Goal: Information Seeking & Learning: Check status

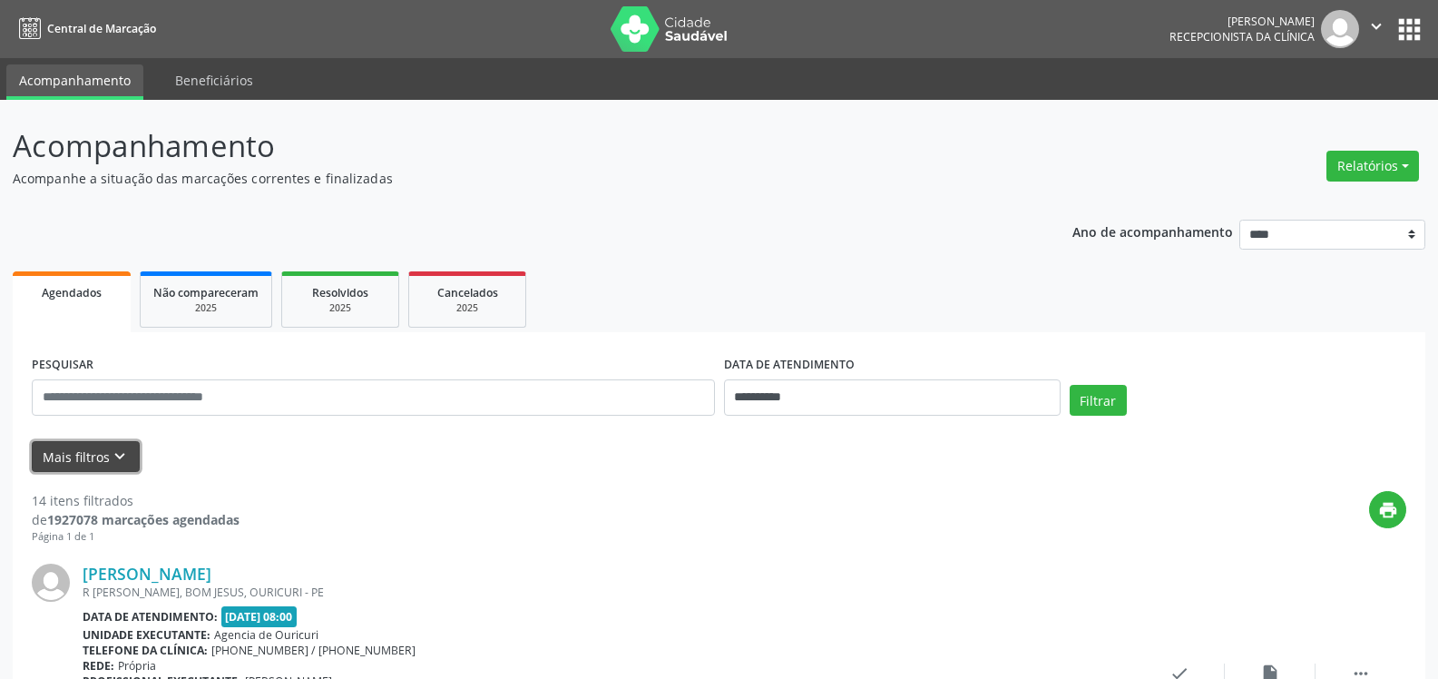
click at [103, 464] on button "Mais filtros keyboard_arrow_down" at bounding box center [86, 457] width 108 height 32
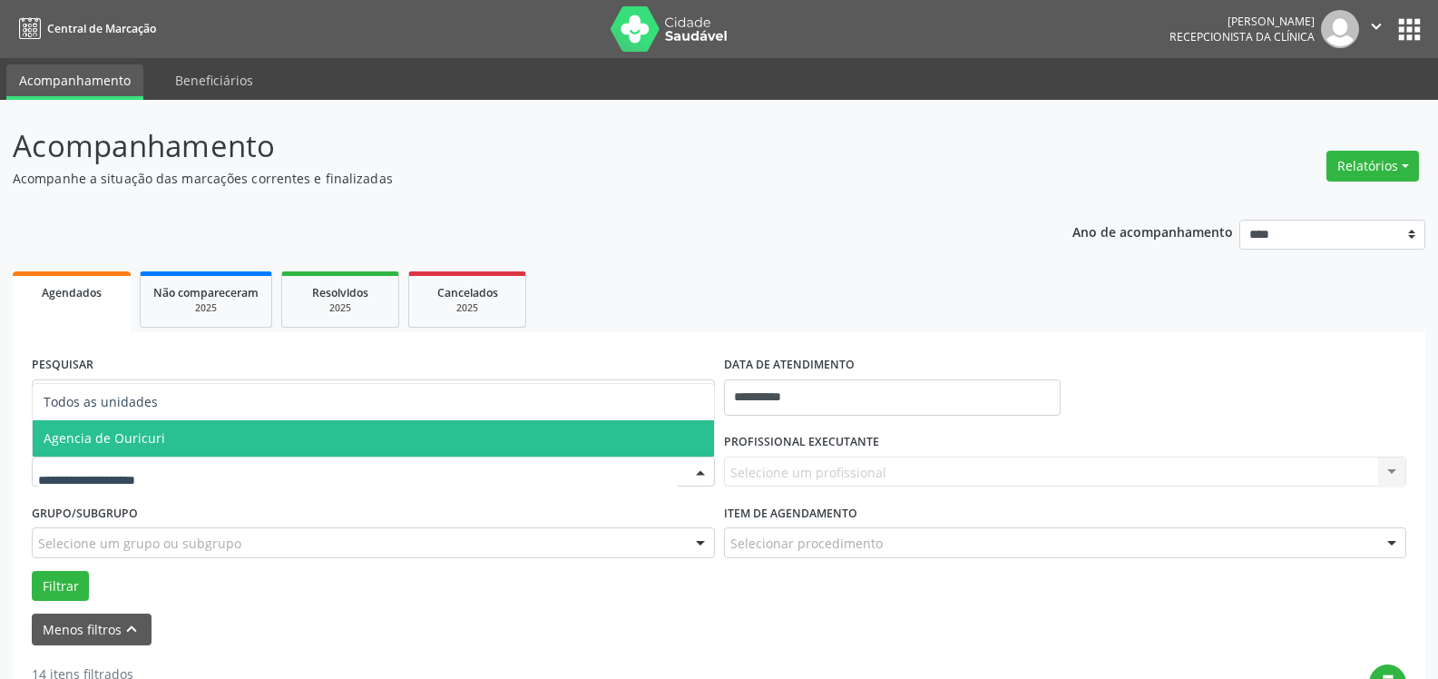
click at [135, 450] on span "Agencia de Ouricuri" at bounding box center [373, 438] width 681 height 36
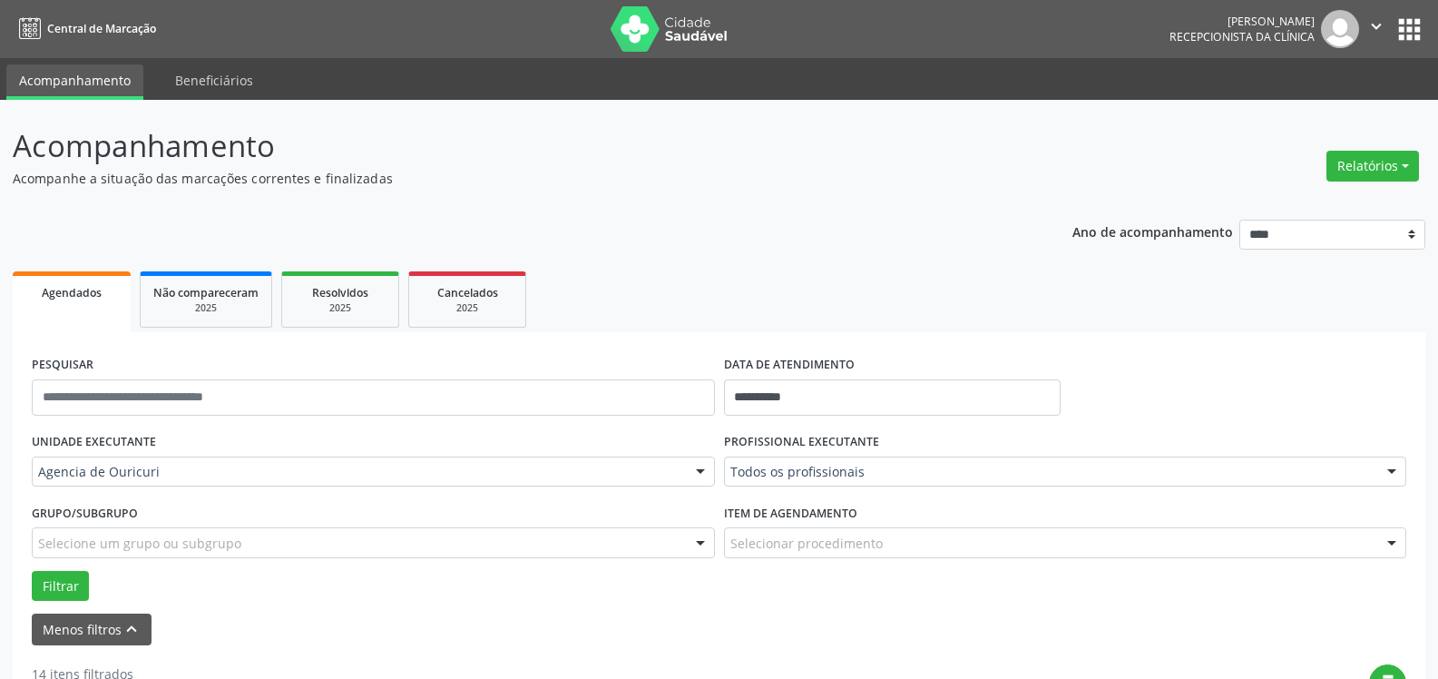
click at [921, 486] on div "Todos os profissionais" at bounding box center [1065, 471] width 683 height 31
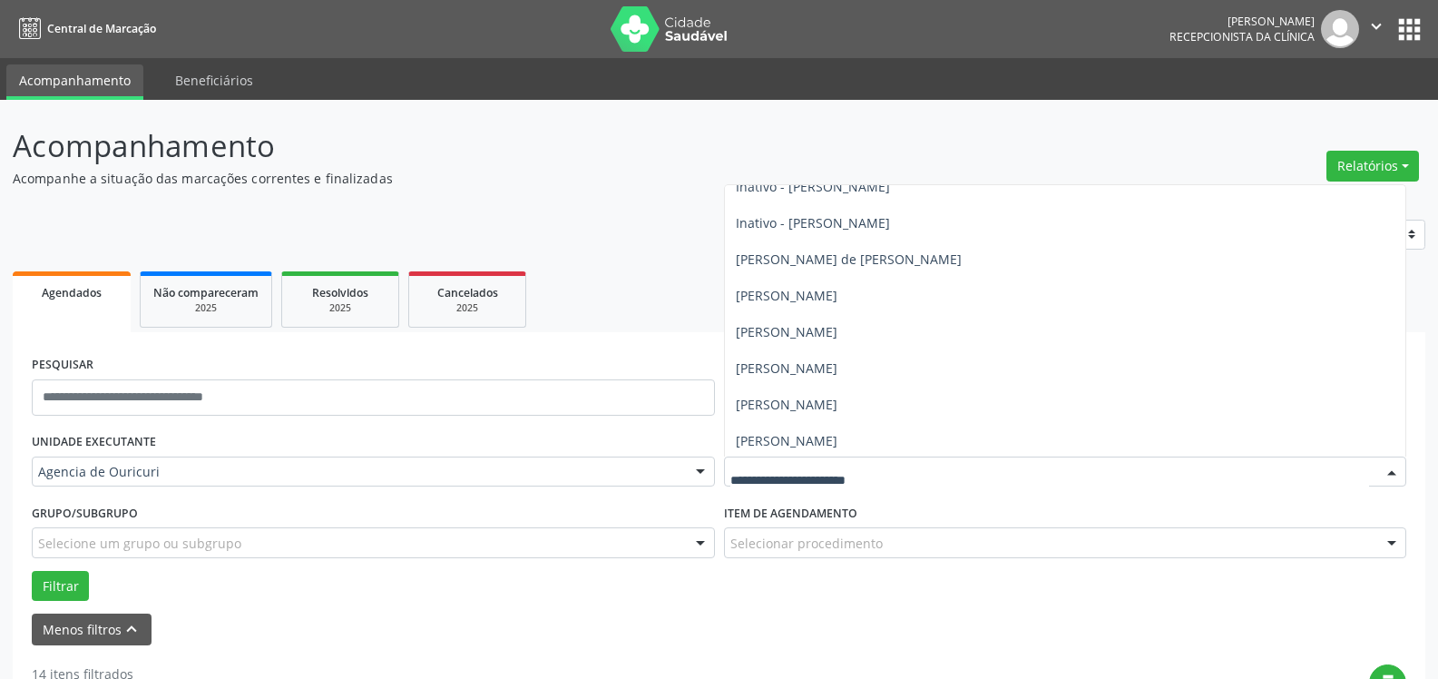
scroll to position [272, 0]
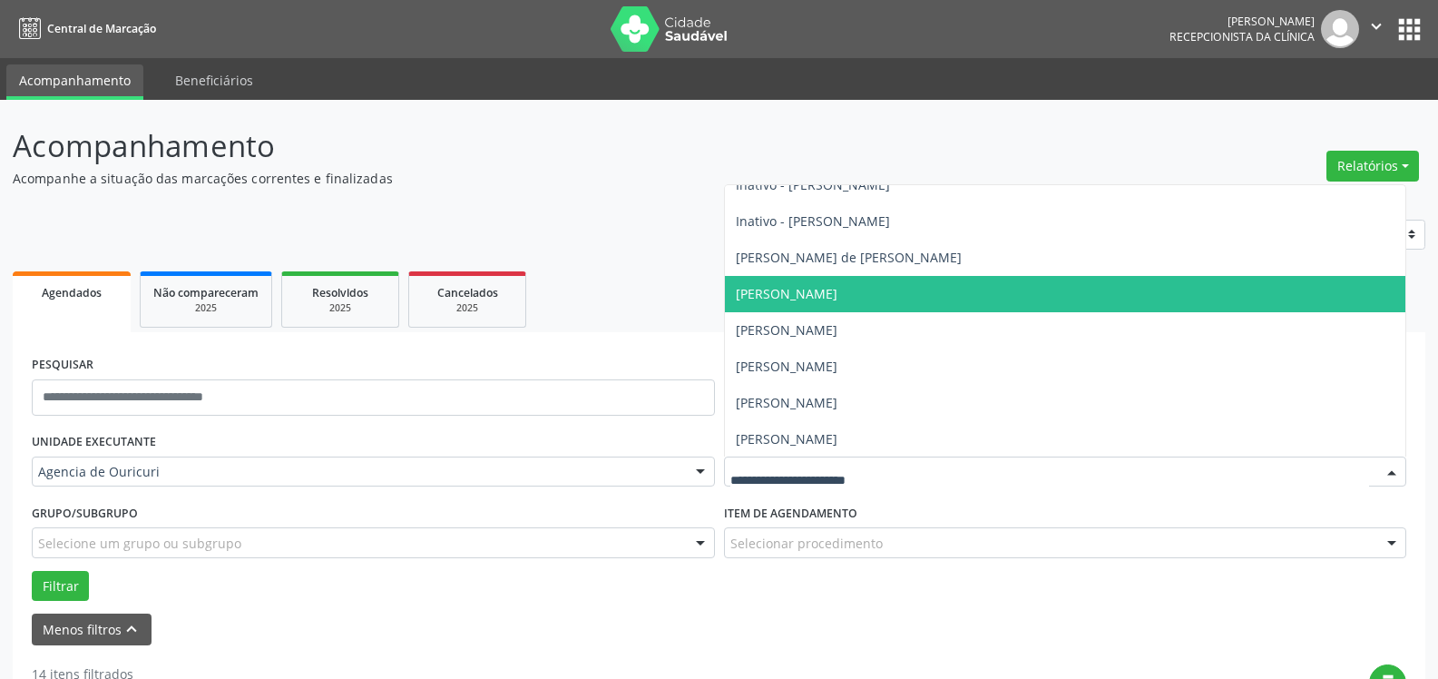
click at [862, 281] on span "[PERSON_NAME]" at bounding box center [1065, 294] width 681 height 36
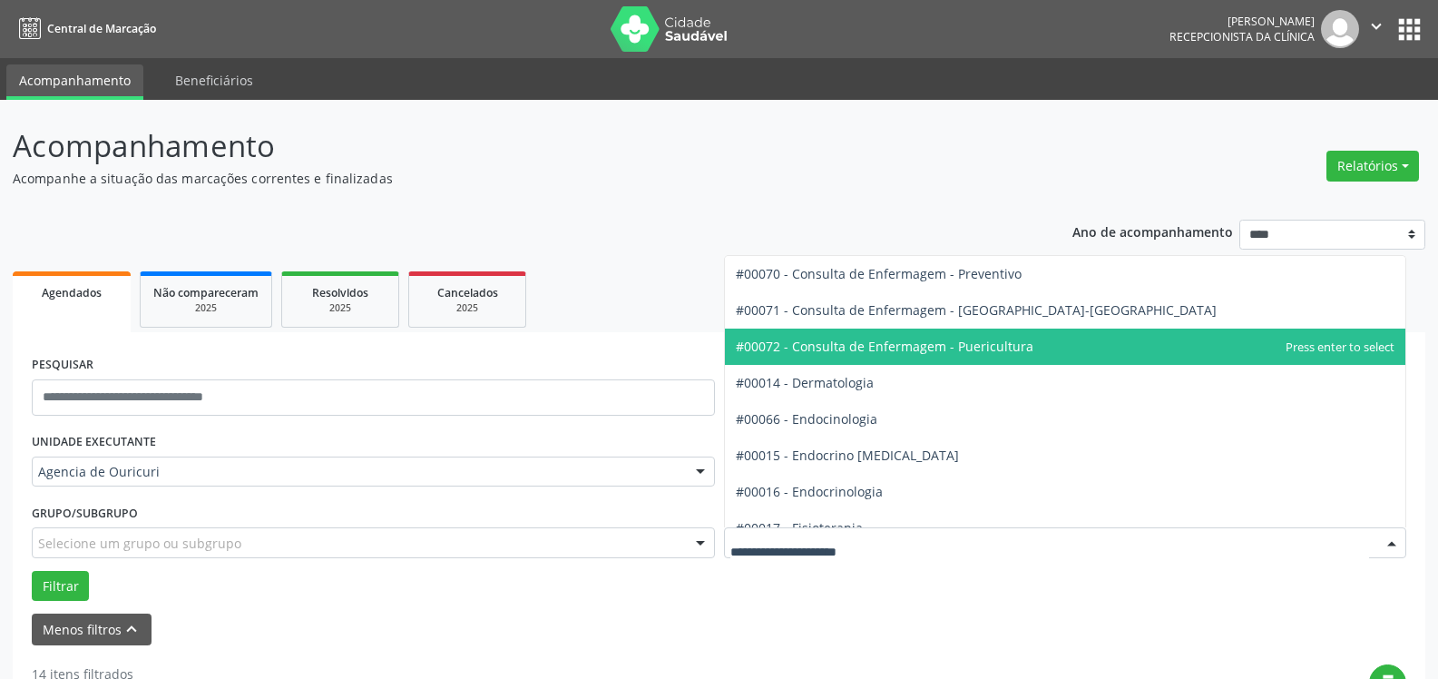
scroll to position [635, 0]
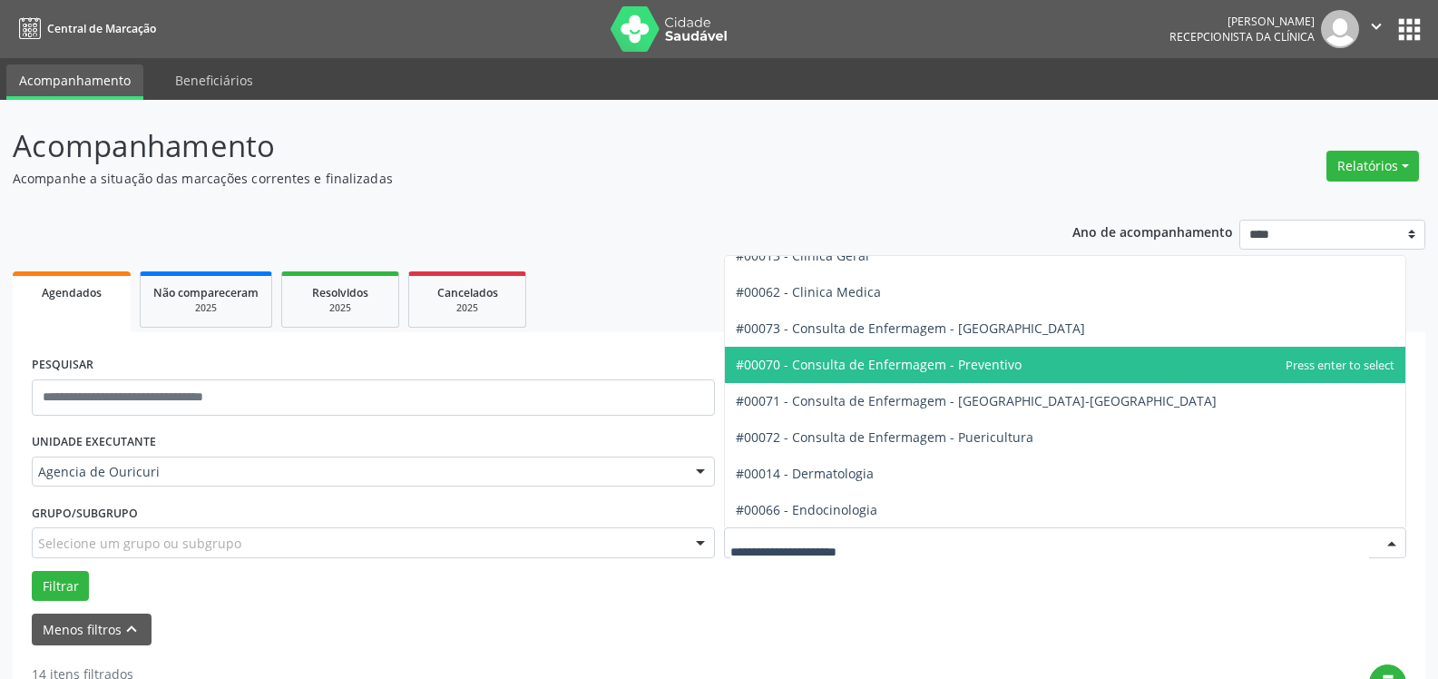
click at [833, 365] on span "#00070 - Consulta de Enfermagem - Preventivo" at bounding box center [879, 364] width 286 height 17
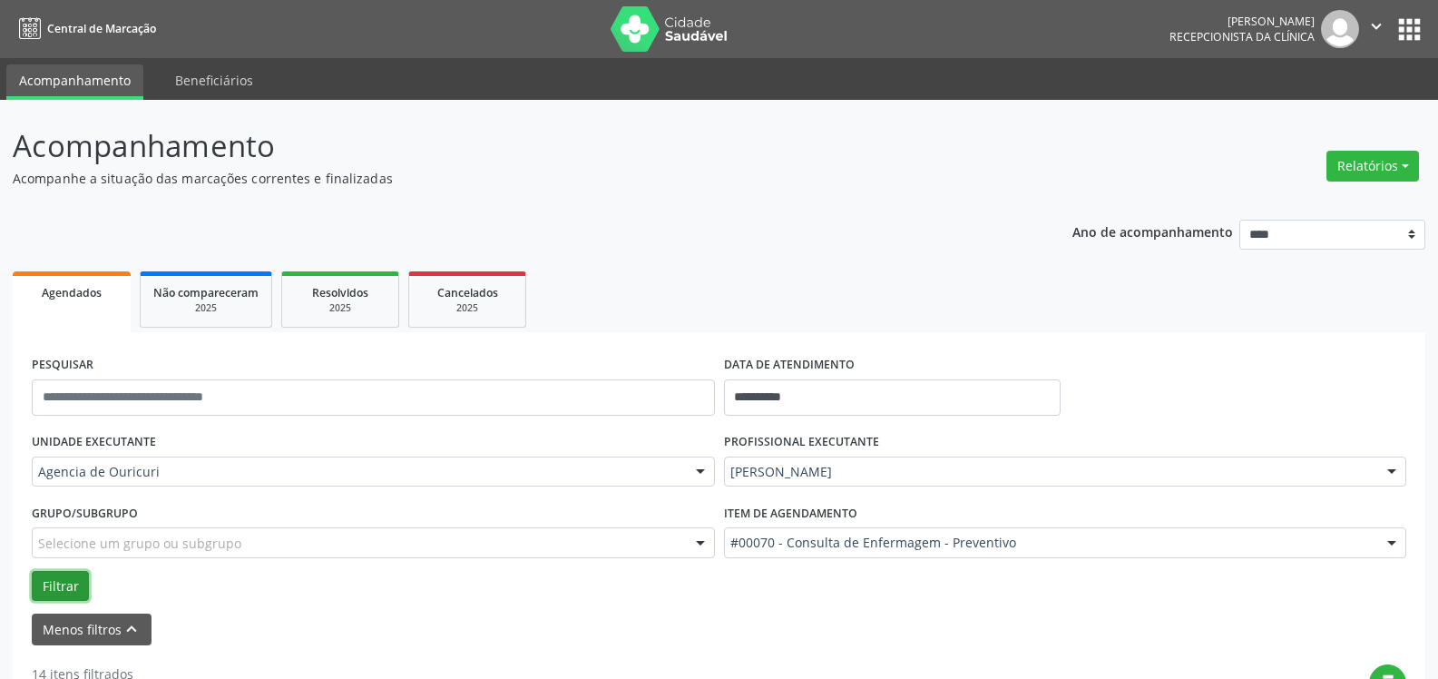
click at [54, 597] on button "Filtrar" at bounding box center [60, 586] width 57 height 31
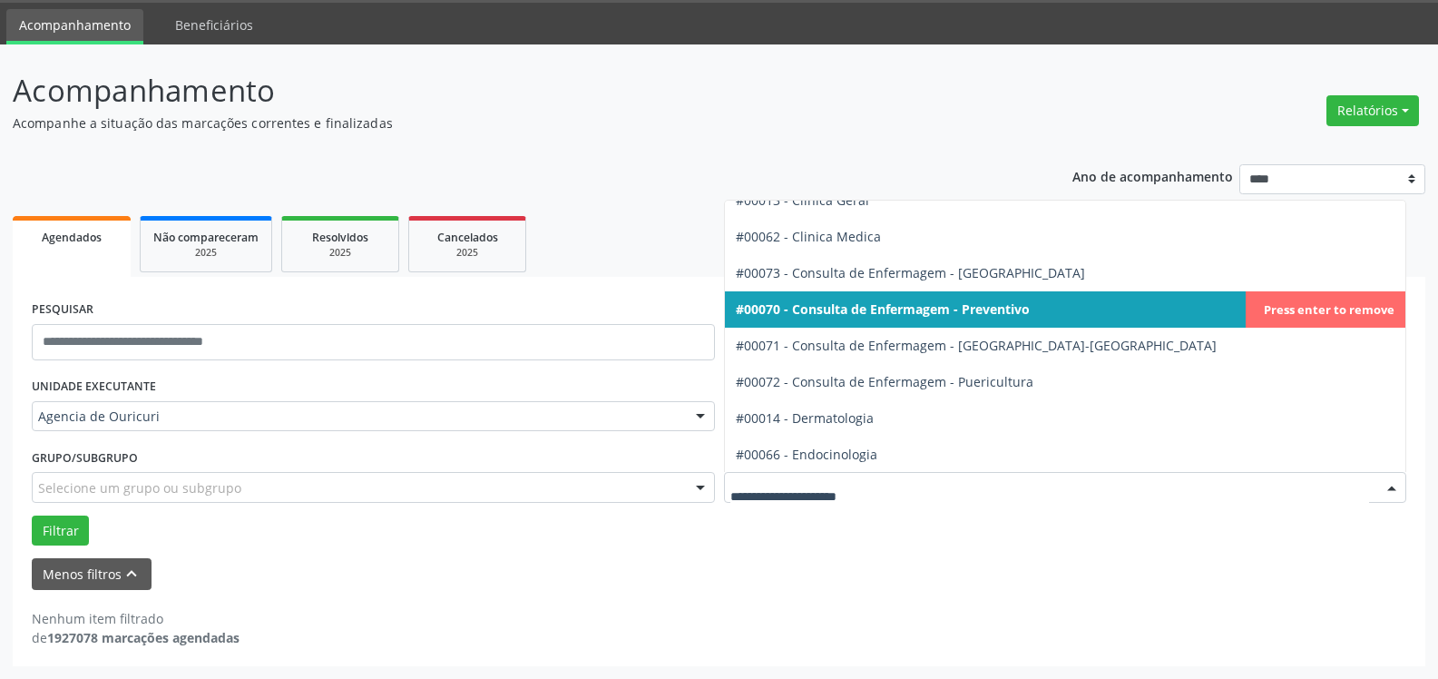
click at [847, 297] on span "#00070 - Consulta de Enfermagem - Preventivo" at bounding box center [1065, 309] width 681 height 36
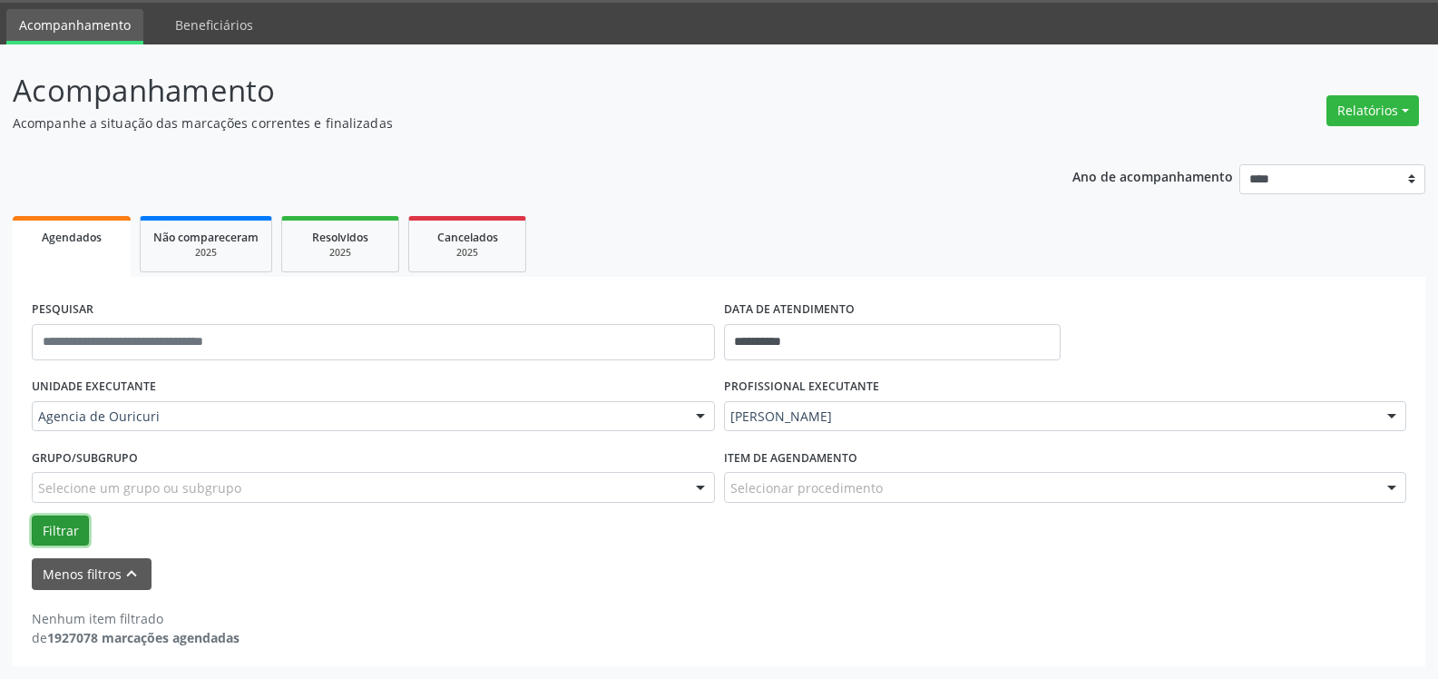
click at [40, 528] on button "Filtrar" at bounding box center [60, 530] width 57 height 31
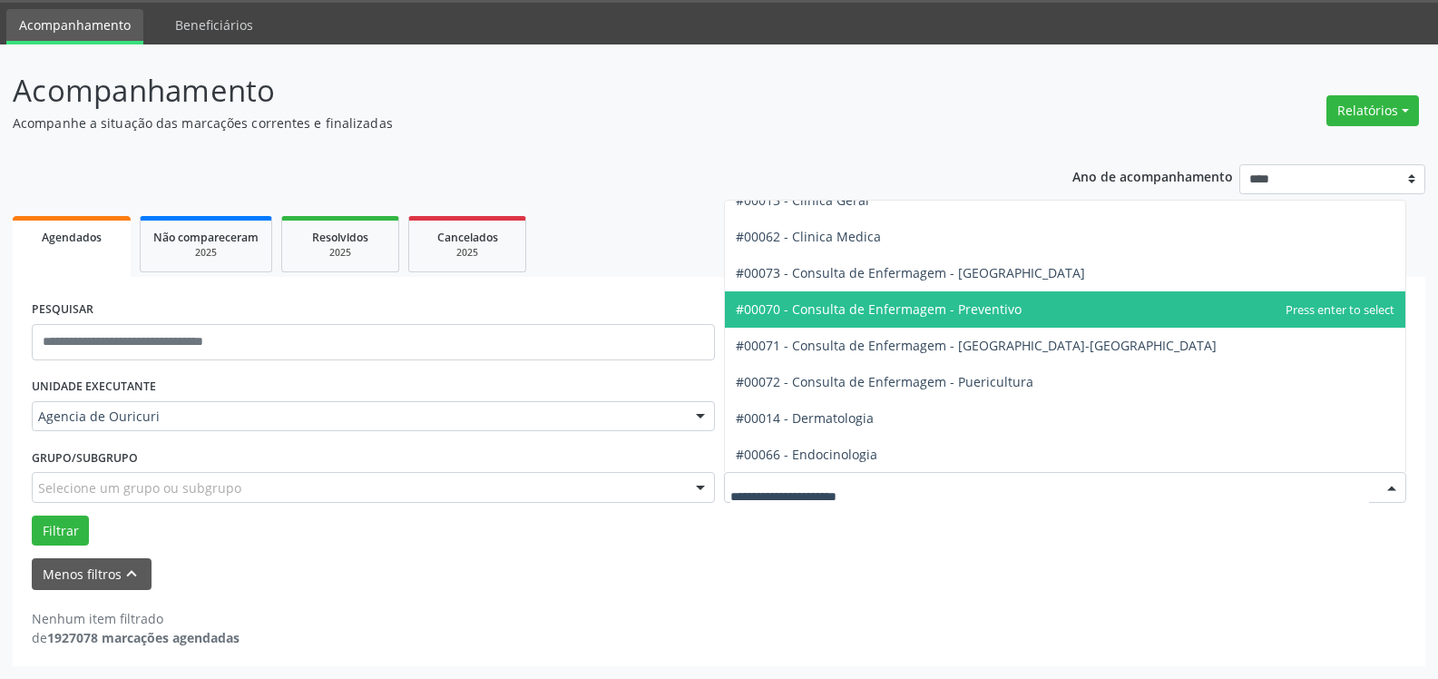
click at [906, 325] on span "#00070 - Consulta de Enfermagem - Preventivo" at bounding box center [1065, 309] width 681 height 36
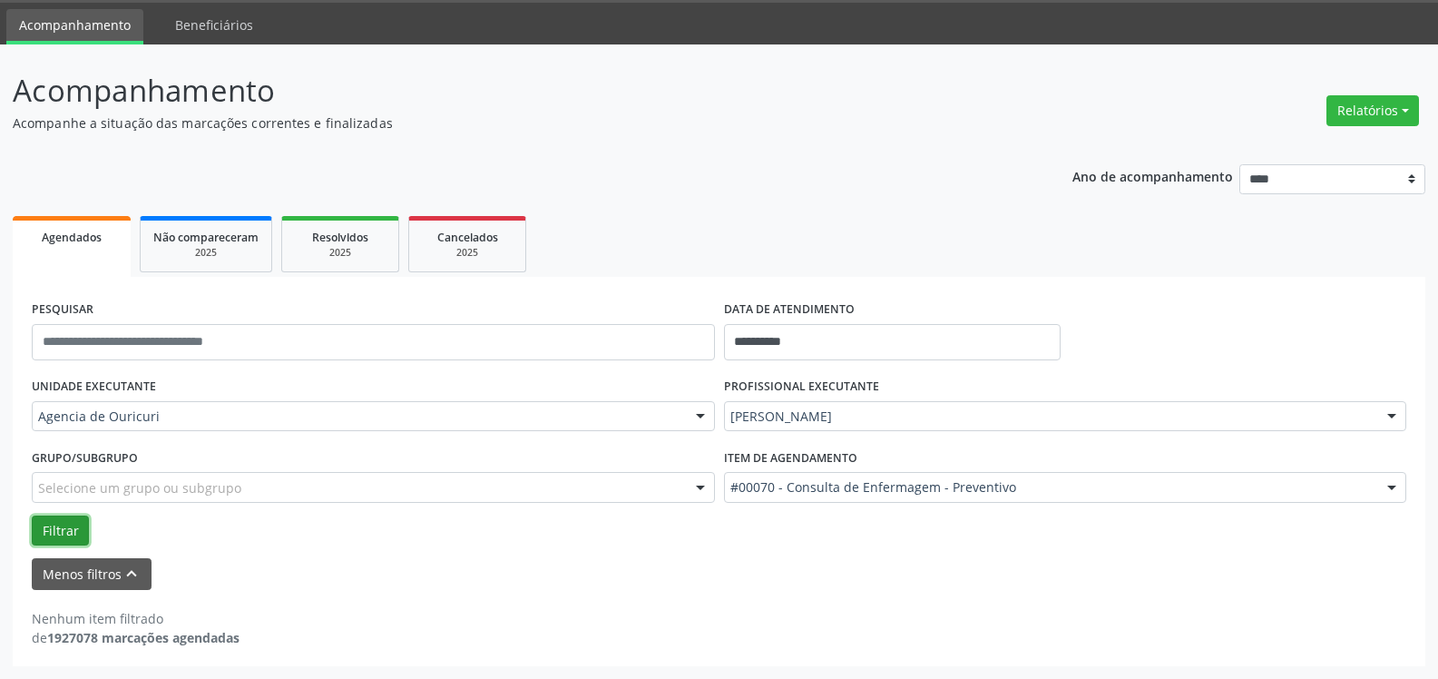
click at [81, 529] on button "Filtrar" at bounding box center [60, 530] width 57 height 31
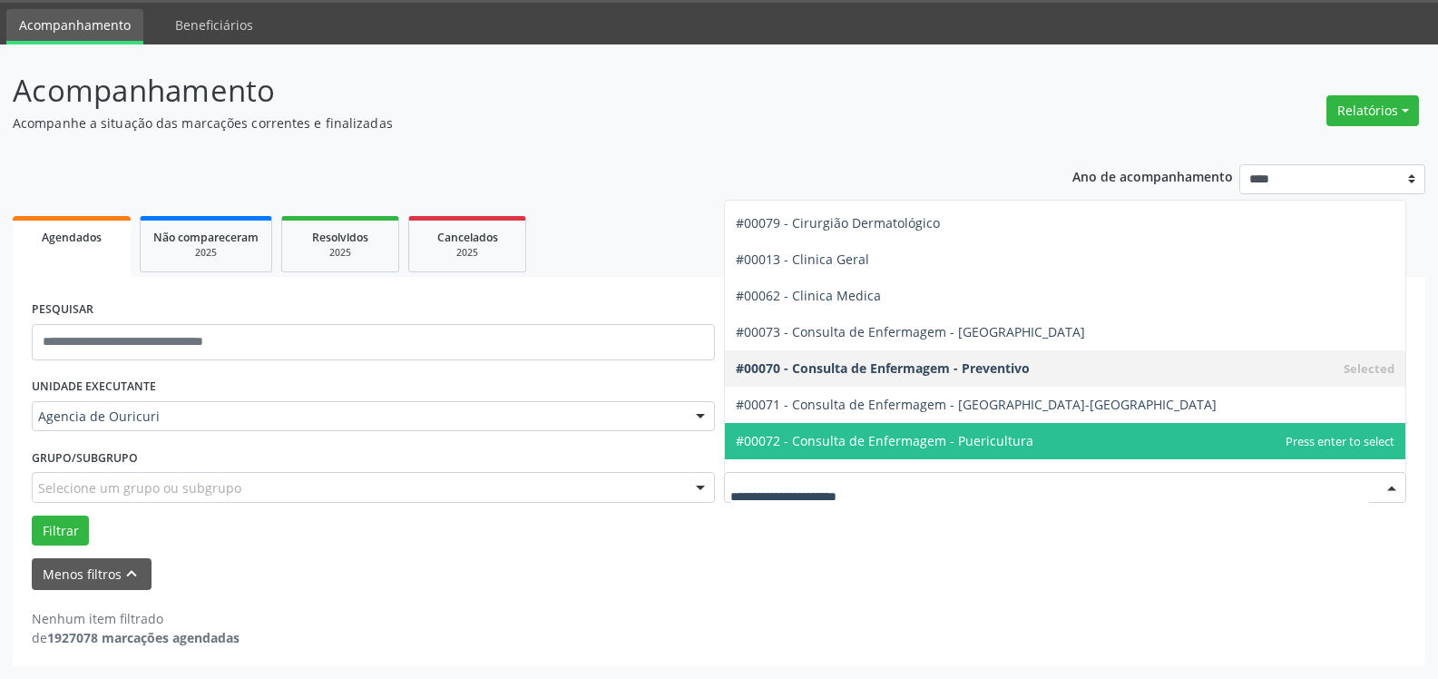
scroll to position [544, 0]
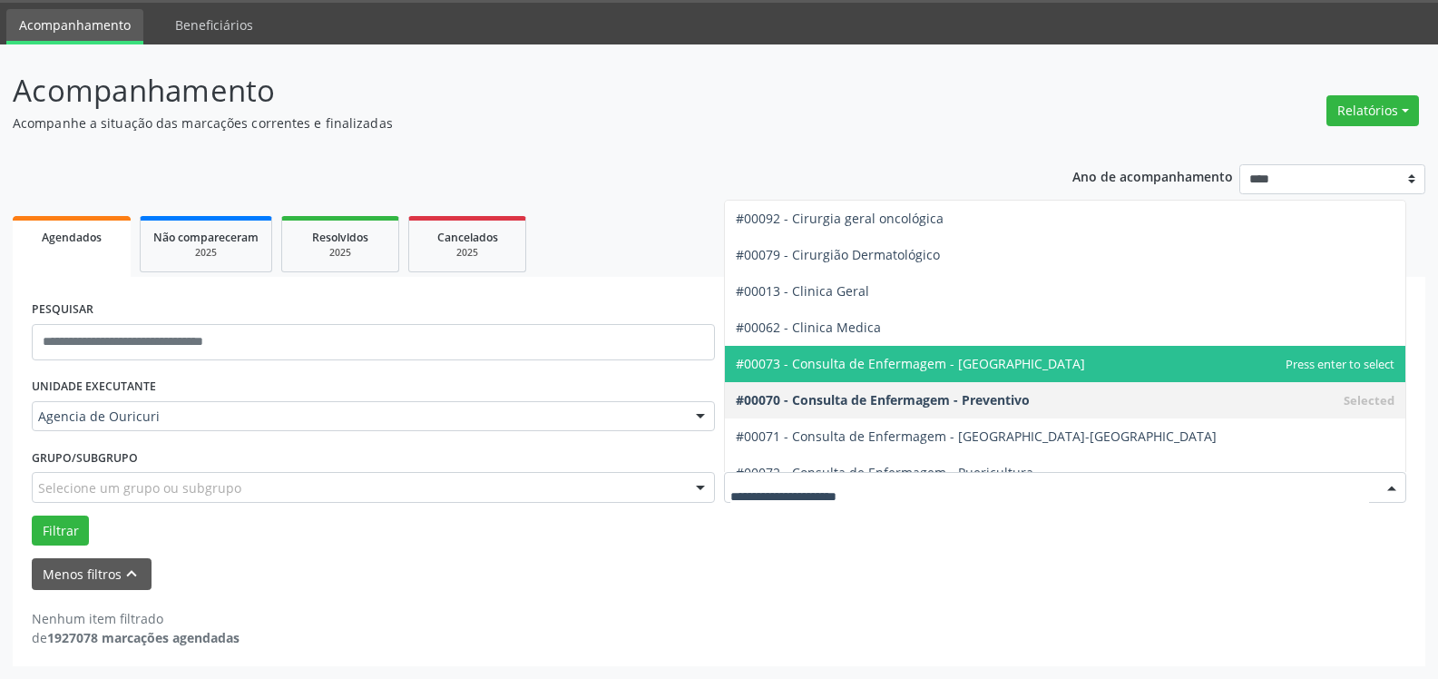
click at [957, 371] on span "#00073 - Consulta de Enfermagem - [GEOGRAPHIC_DATA]" at bounding box center [910, 363] width 349 height 17
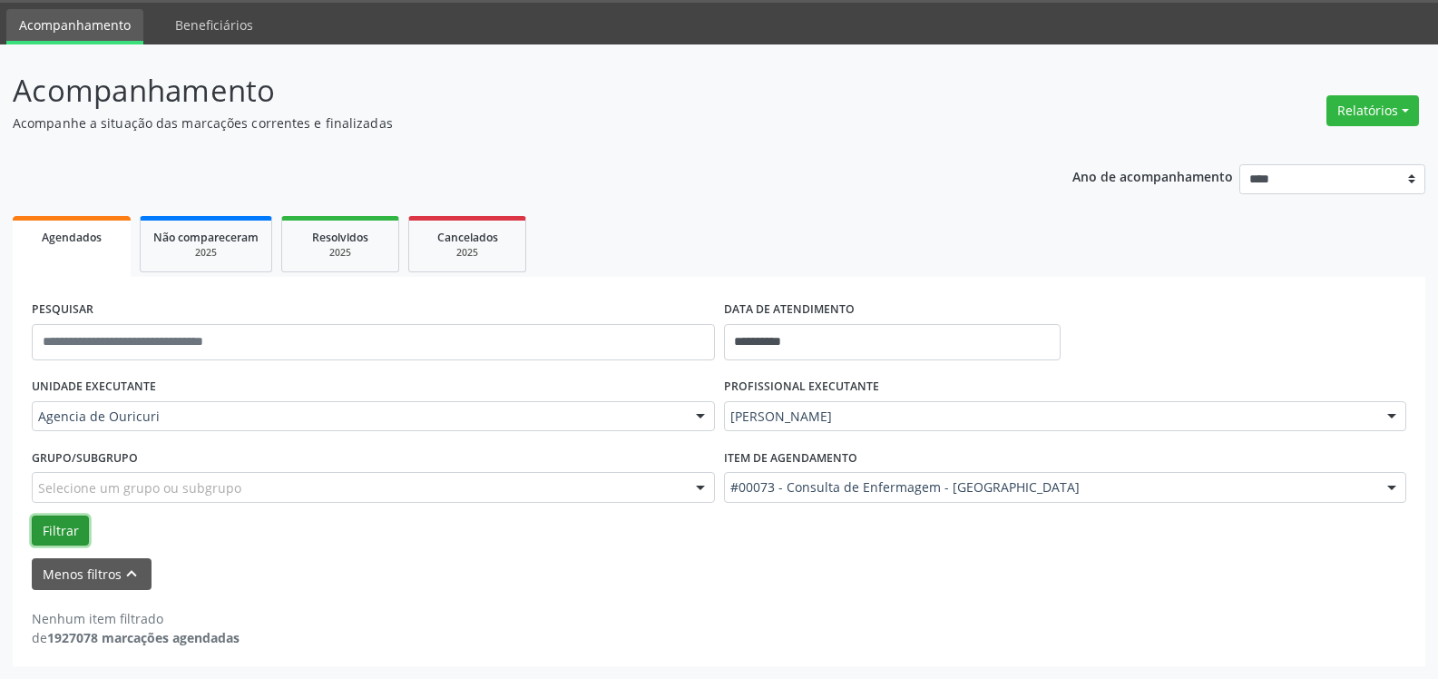
click at [61, 528] on button "Filtrar" at bounding box center [60, 530] width 57 height 31
click at [886, 499] on div at bounding box center [1065, 487] width 683 height 31
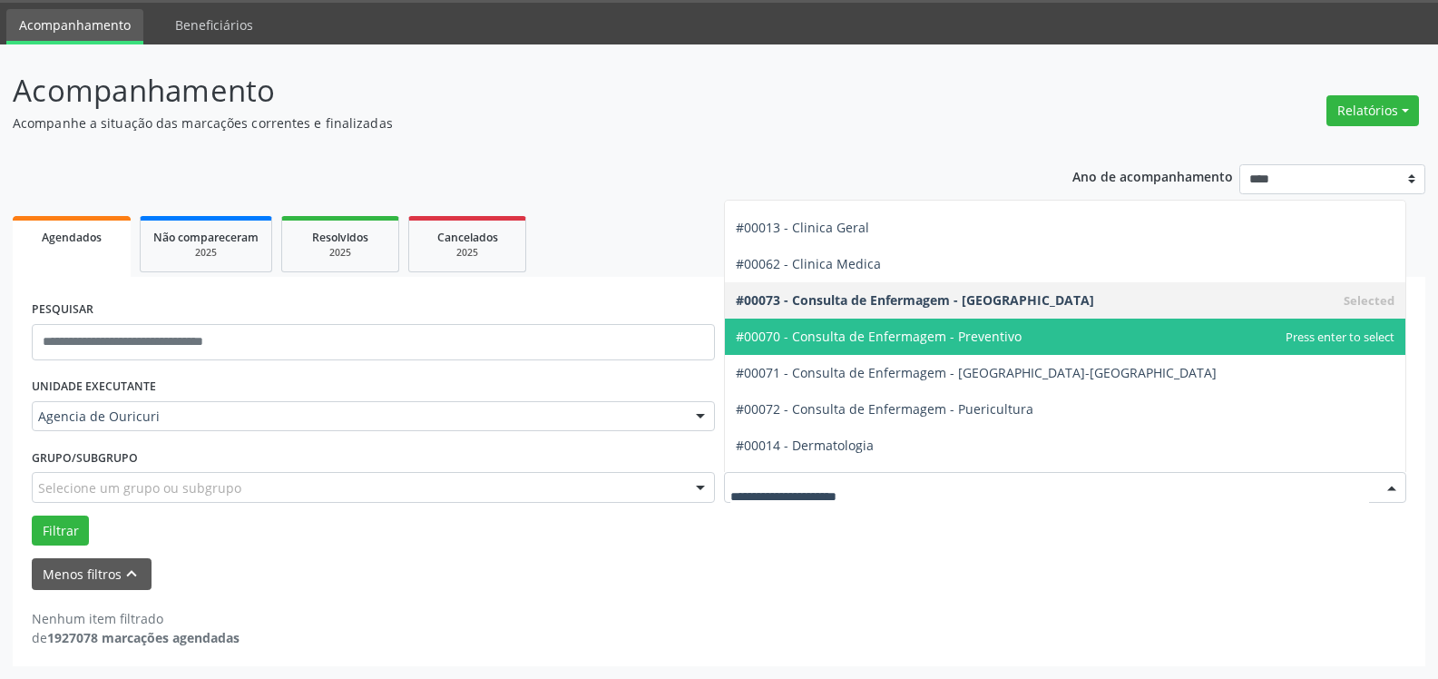
scroll to position [635, 0]
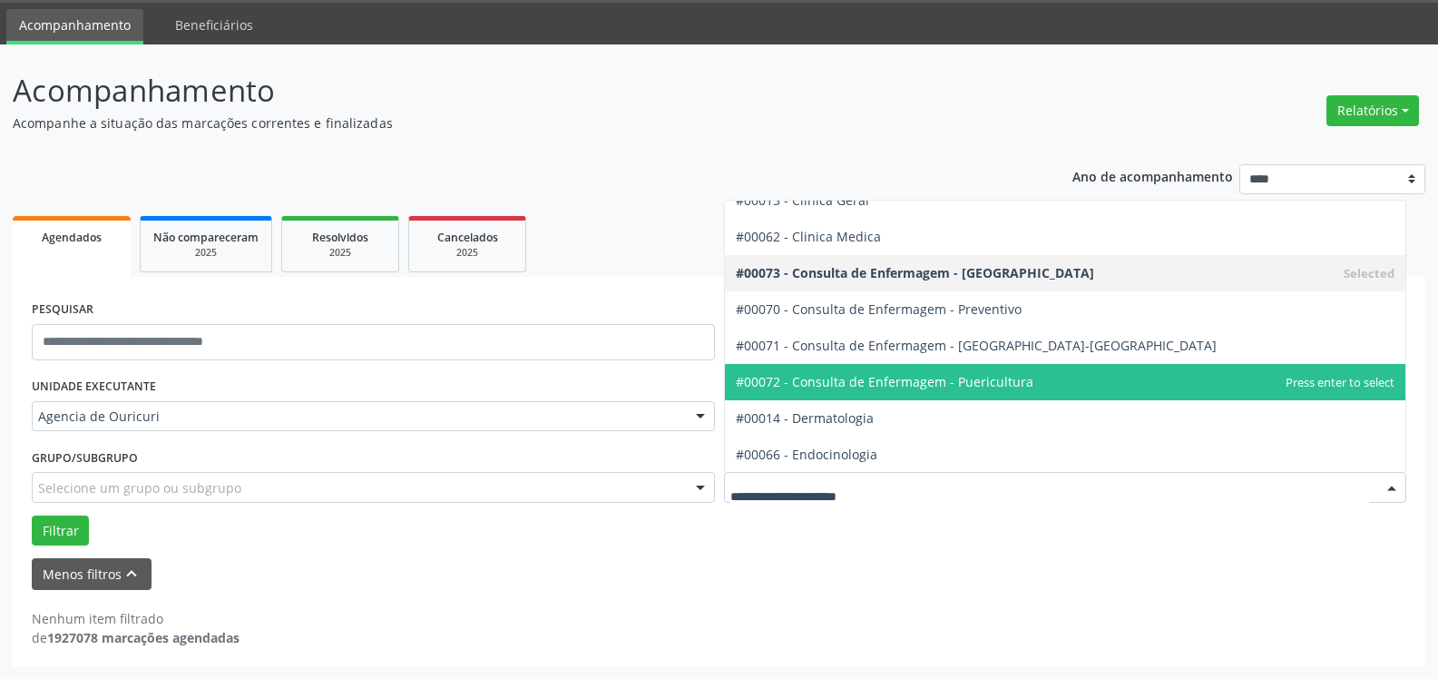
click at [926, 374] on span "#00072 - Consulta de Enfermagem - Puericultura" at bounding box center [885, 381] width 298 height 17
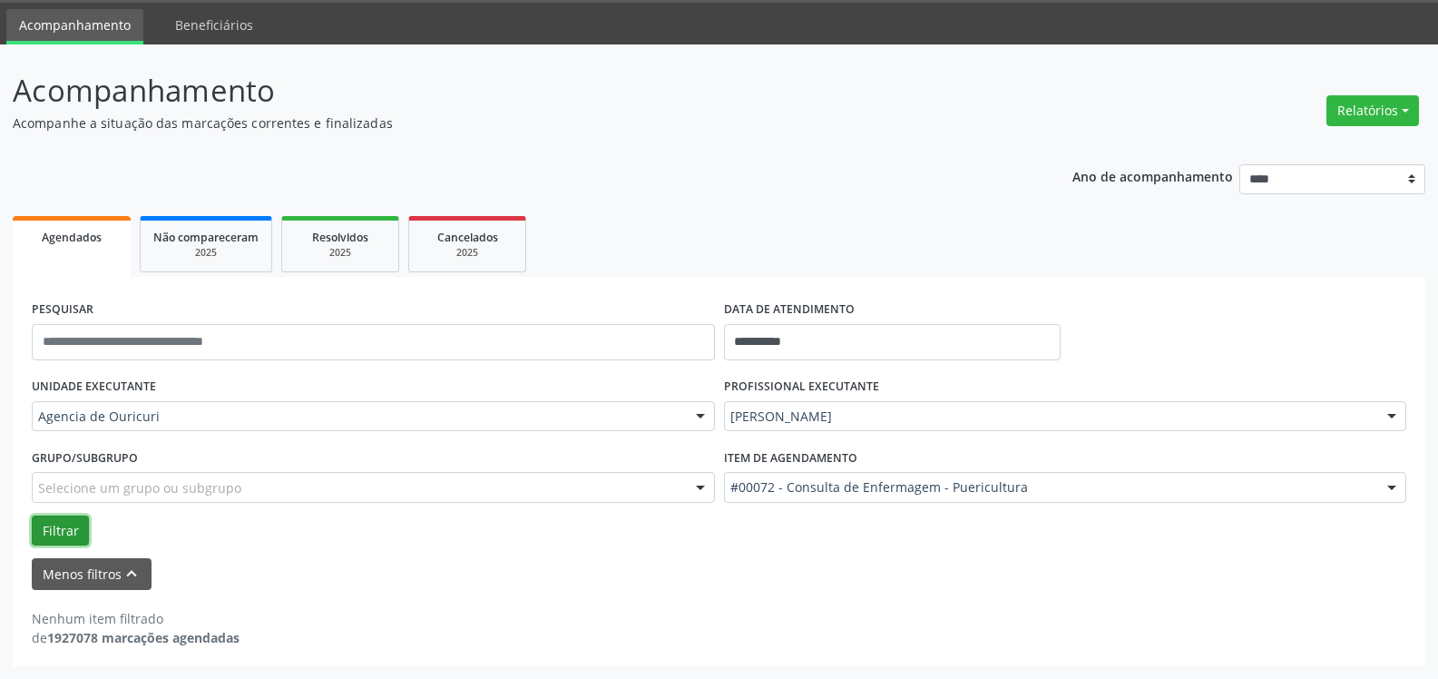
click at [52, 540] on button "Filtrar" at bounding box center [60, 530] width 57 height 31
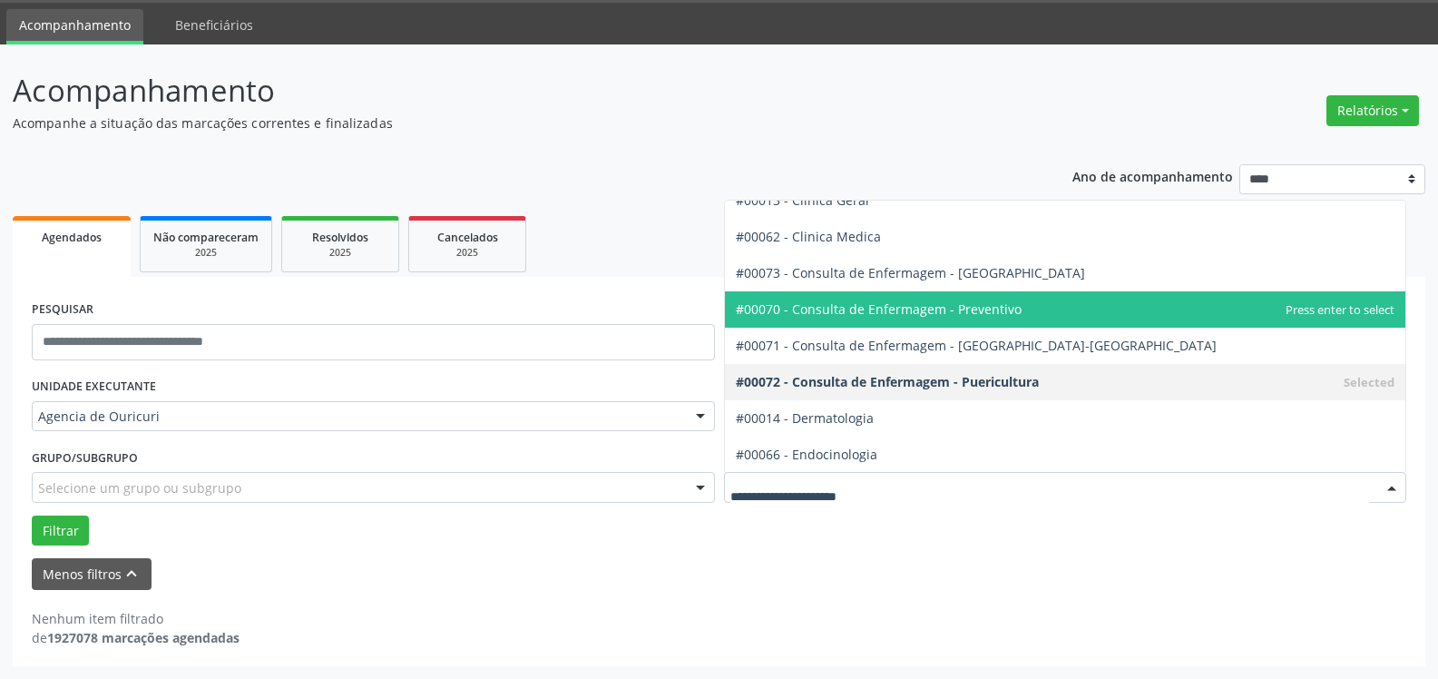
click at [922, 305] on span "#00070 - Consulta de Enfermagem - Preventivo" at bounding box center [879, 308] width 286 height 17
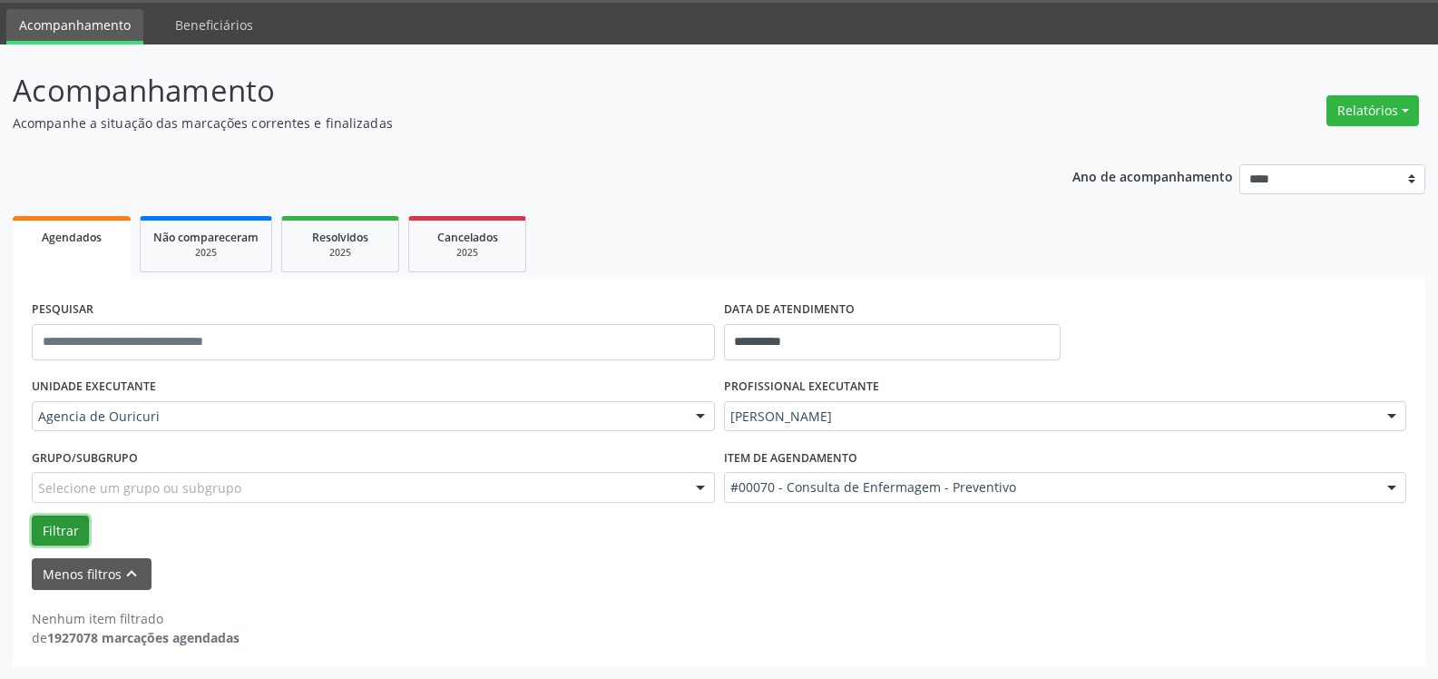
click at [80, 515] on button "Filtrar" at bounding box center [60, 530] width 57 height 31
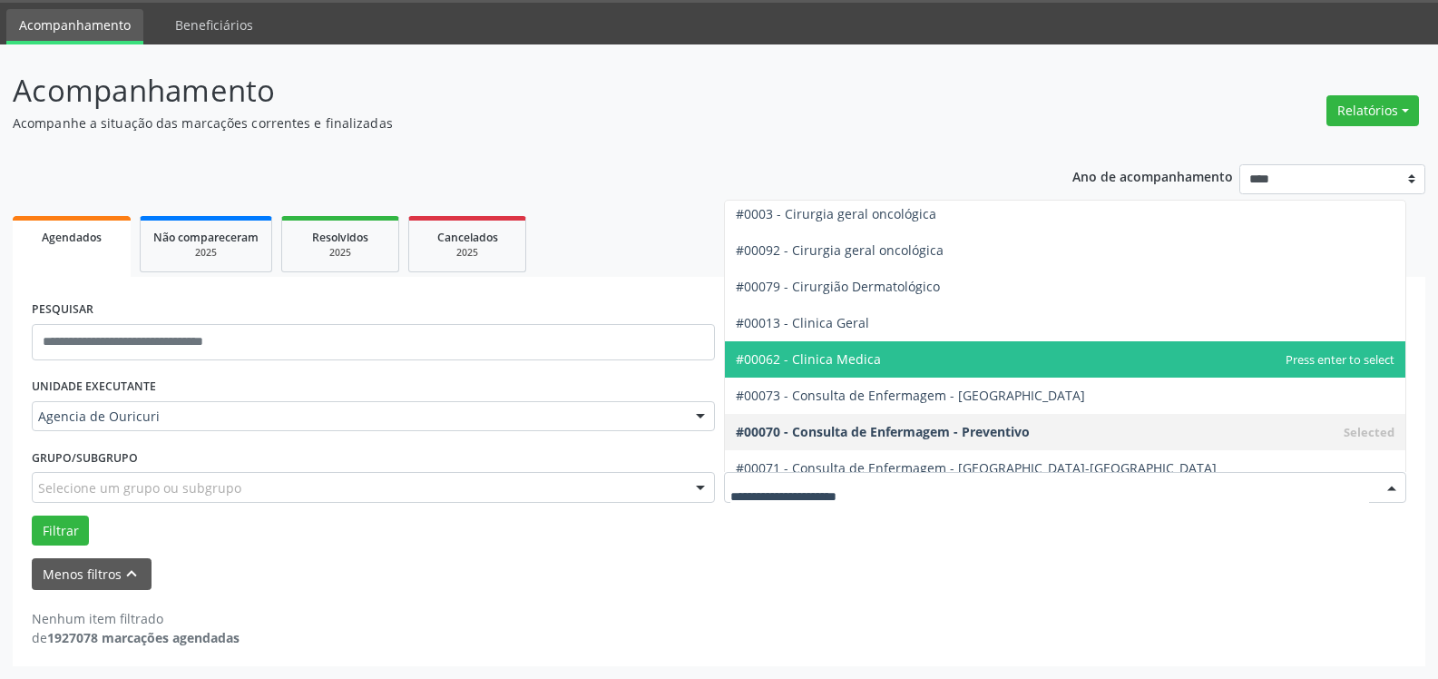
scroll to position [544, 0]
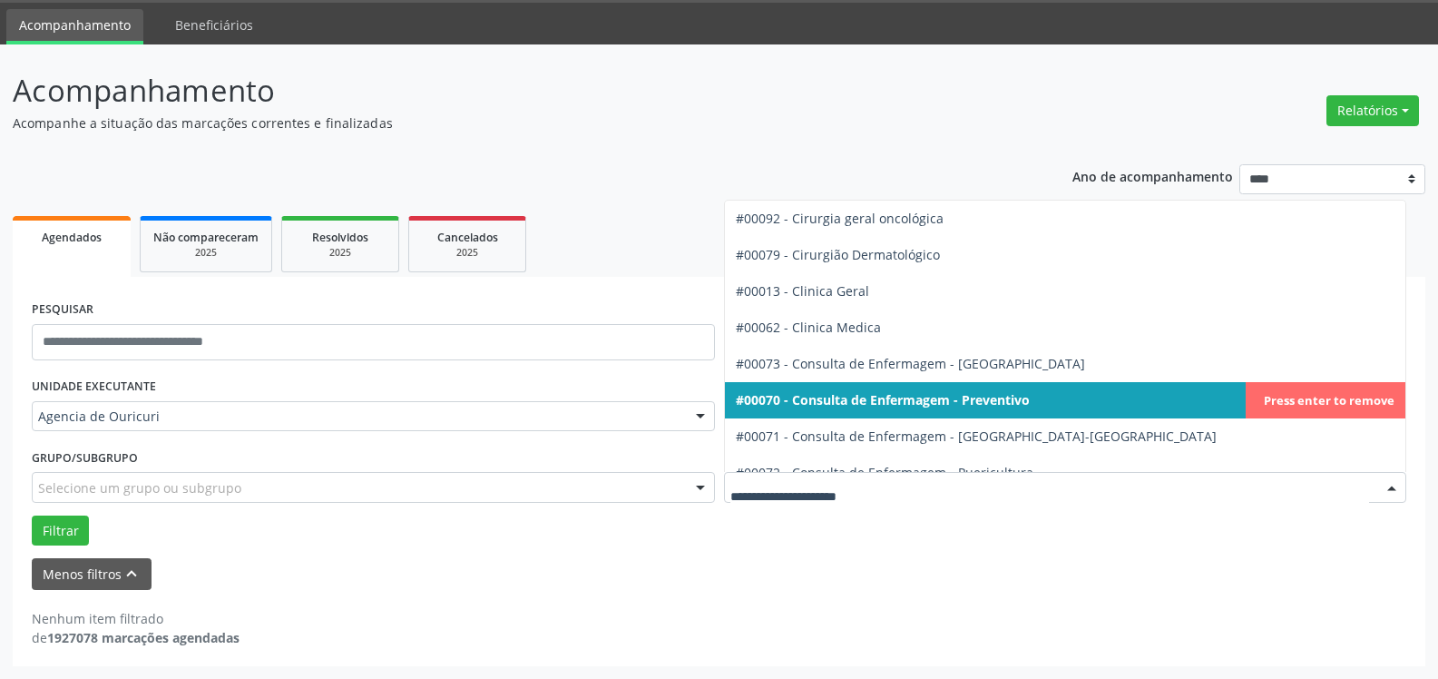
click at [747, 389] on span "#00070 - Consulta de Enfermagem - Preventivo" at bounding box center [1065, 400] width 681 height 36
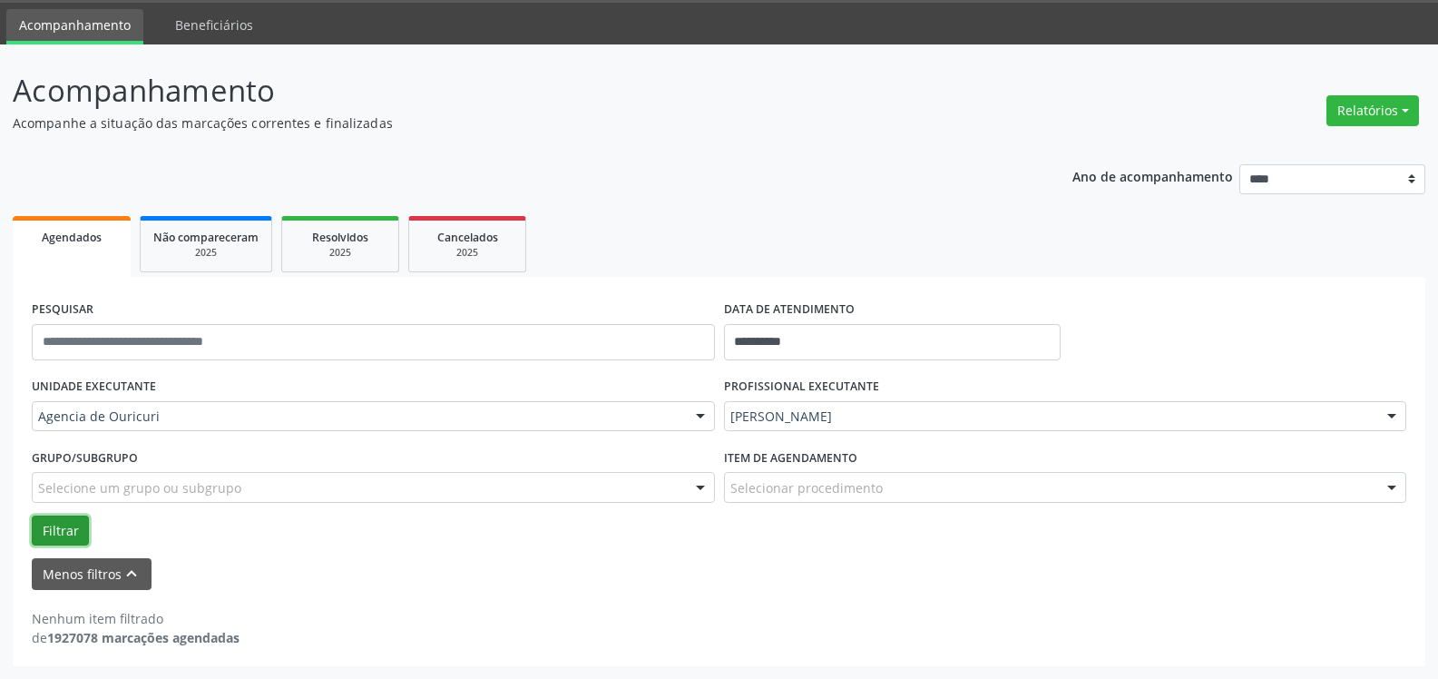
click at [77, 533] on button "Filtrar" at bounding box center [60, 530] width 57 height 31
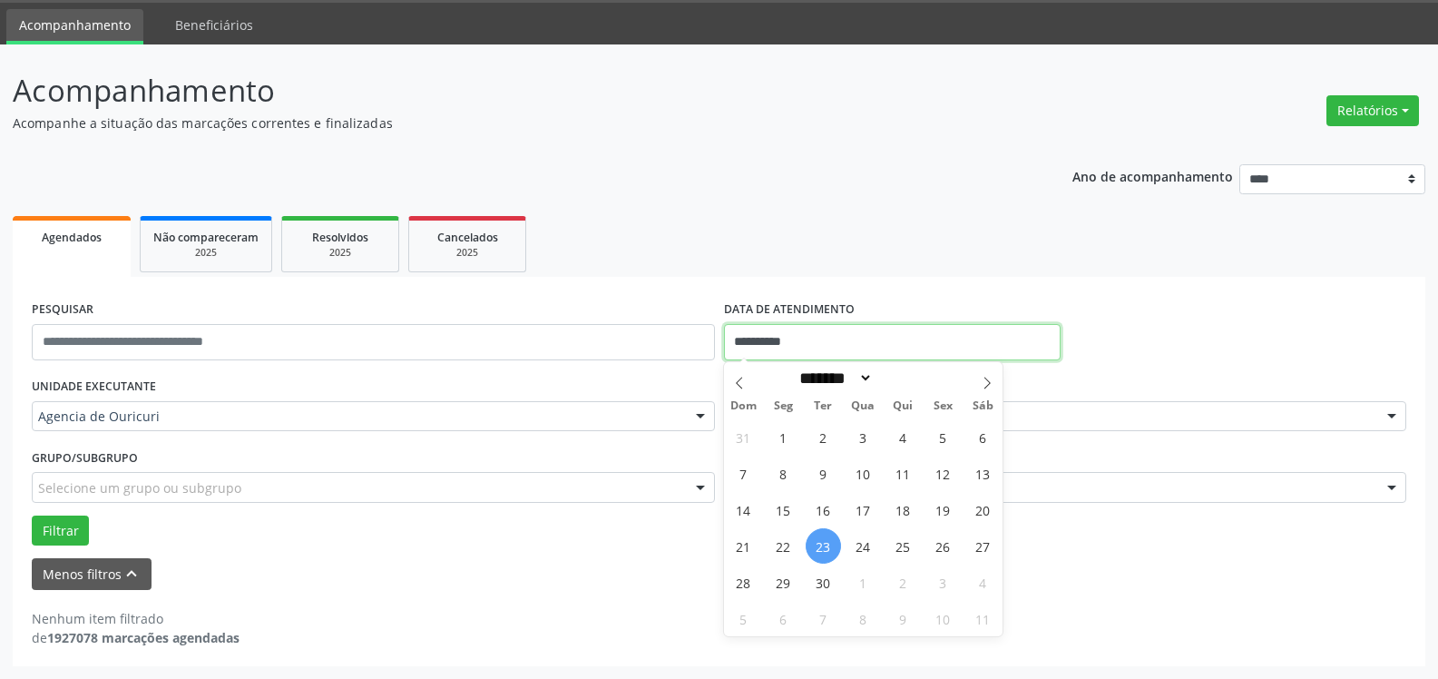
click at [728, 343] on input "**********" at bounding box center [892, 342] width 337 height 36
click at [818, 546] on span "23" at bounding box center [823, 545] width 35 height 35
type input "**********"
click at [818, 546] on span "23" at bounding box center [823, 545] width 35 height 35
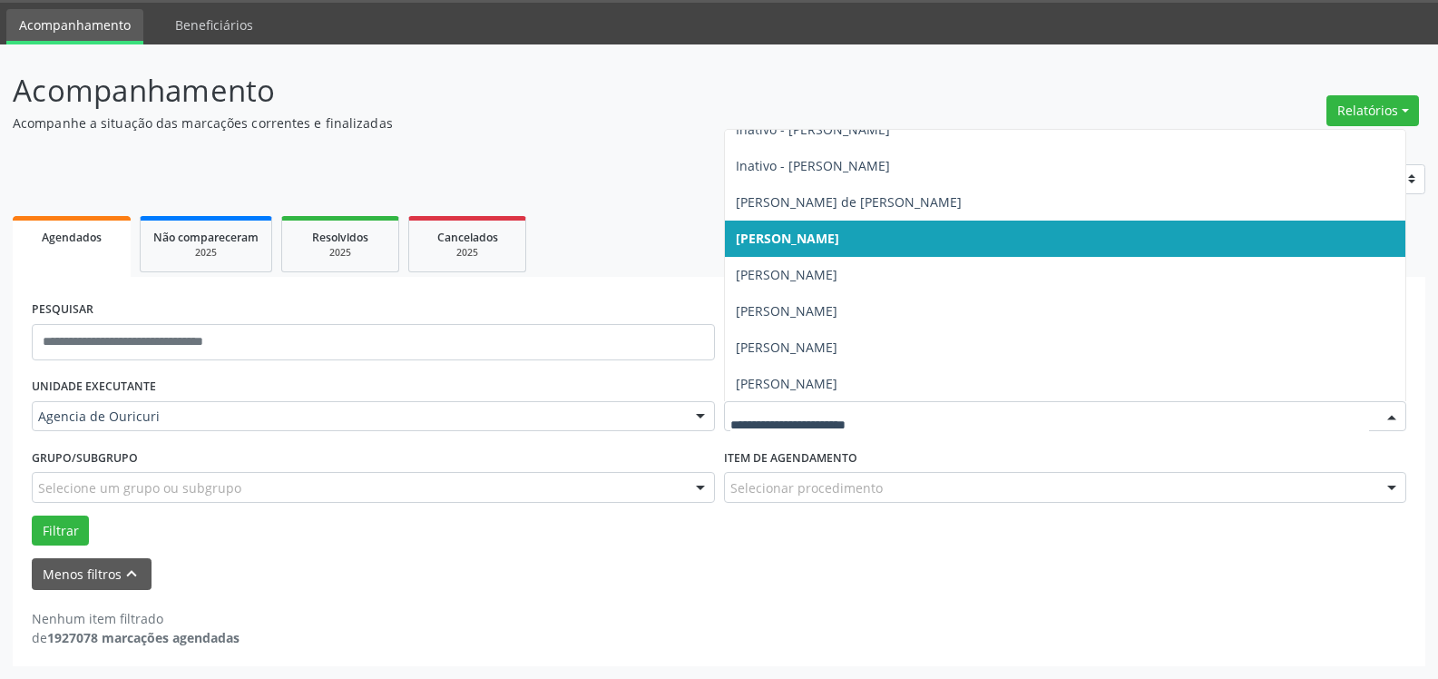
click at [944, 245] on span "[PERSON_NAME]" at bounding box center [1065, 238] width 681 height 36
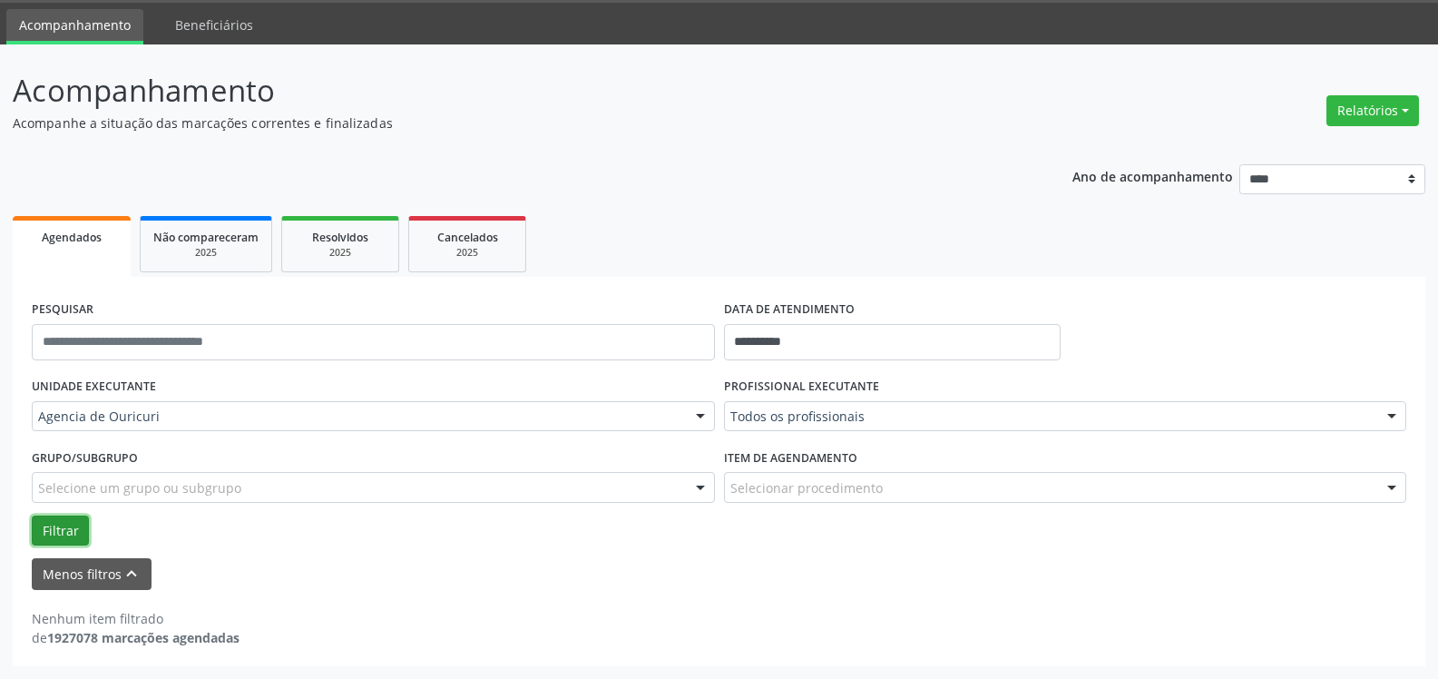
click at [54, 534] on button "Filtrar" at bounding box center [60, 530] width 57 height 31
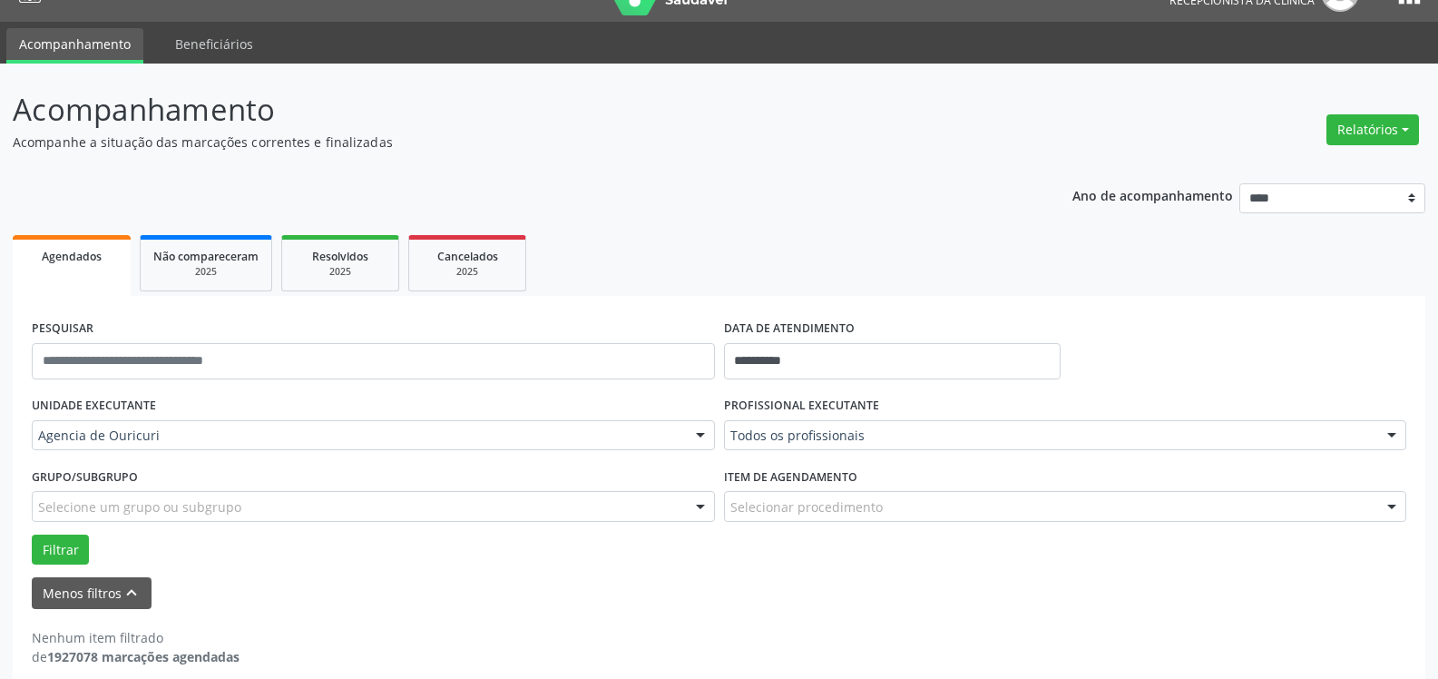
scroll to position [55, 0]
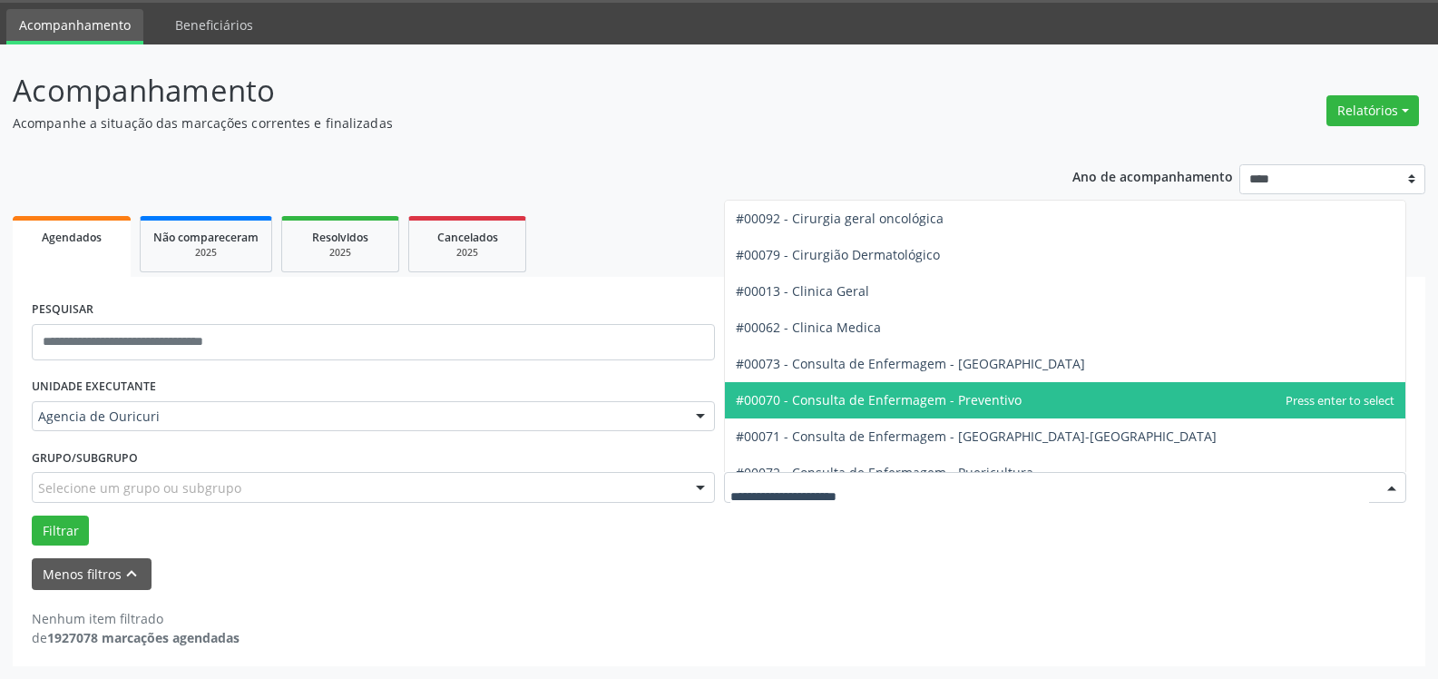
click at [893, 399] on span "#00070 - Consulta de Enfermagem - Preventivo" at bounding box center [879, 399] width 286 height 17
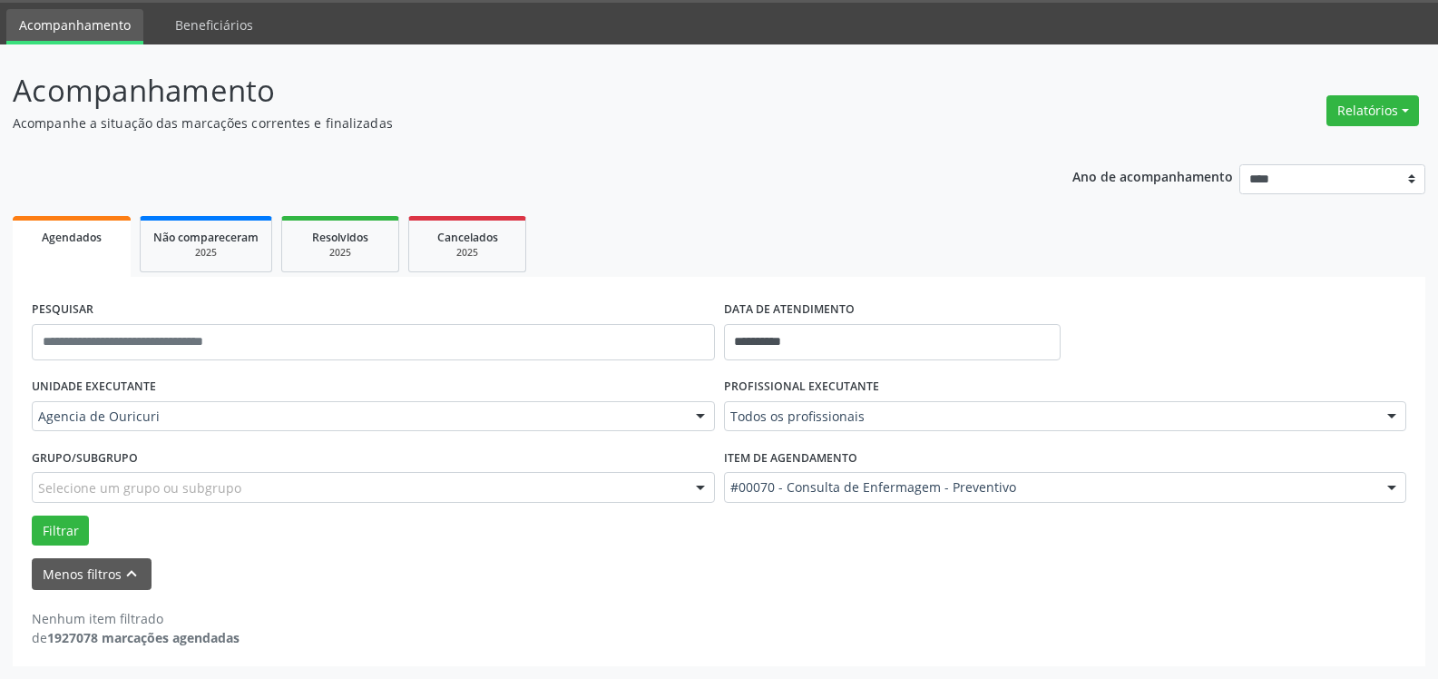
click at [893, 399] on div "PROFISSIONAL EXECUTANTE Todos os profissionais Todos os profissionais [PERSON_N…" at bounding box center [1066, 408] width 692 height 71
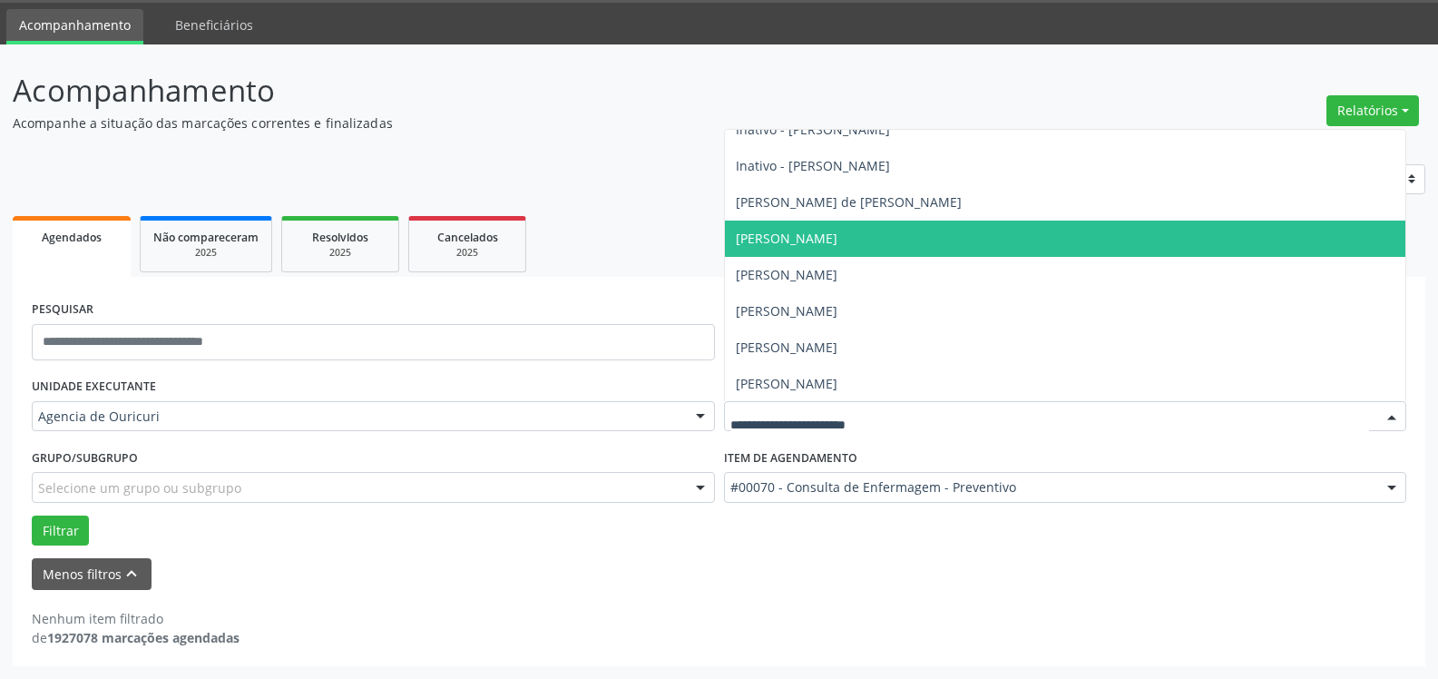
click at [819, 241] on span "[PERSON_NAME]" at bounding box center [787, 238] width 102 height 17
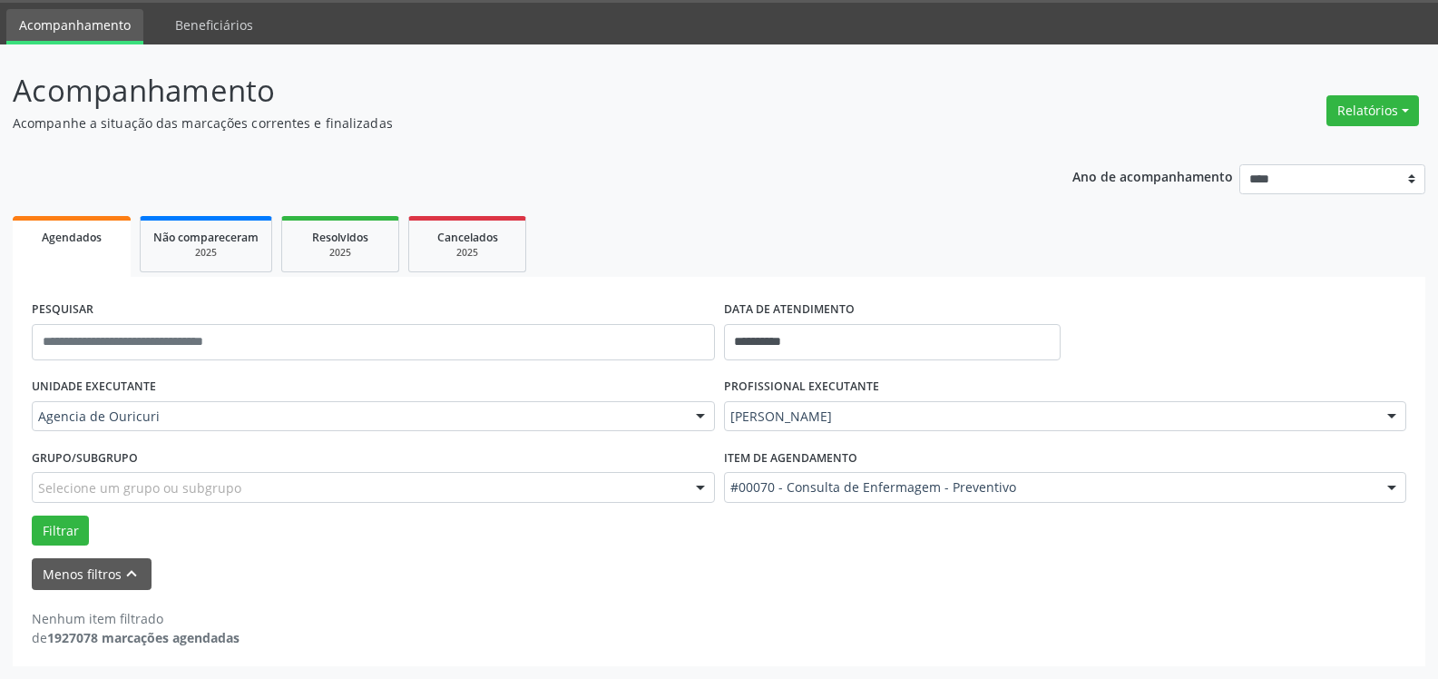
click at [44, 550] on form "**********" at bounding box center [719, 443] width 1375 height 294
click at [53, 530] on button "Filtrar" at bounding box center [60, 530] width 57 height 31
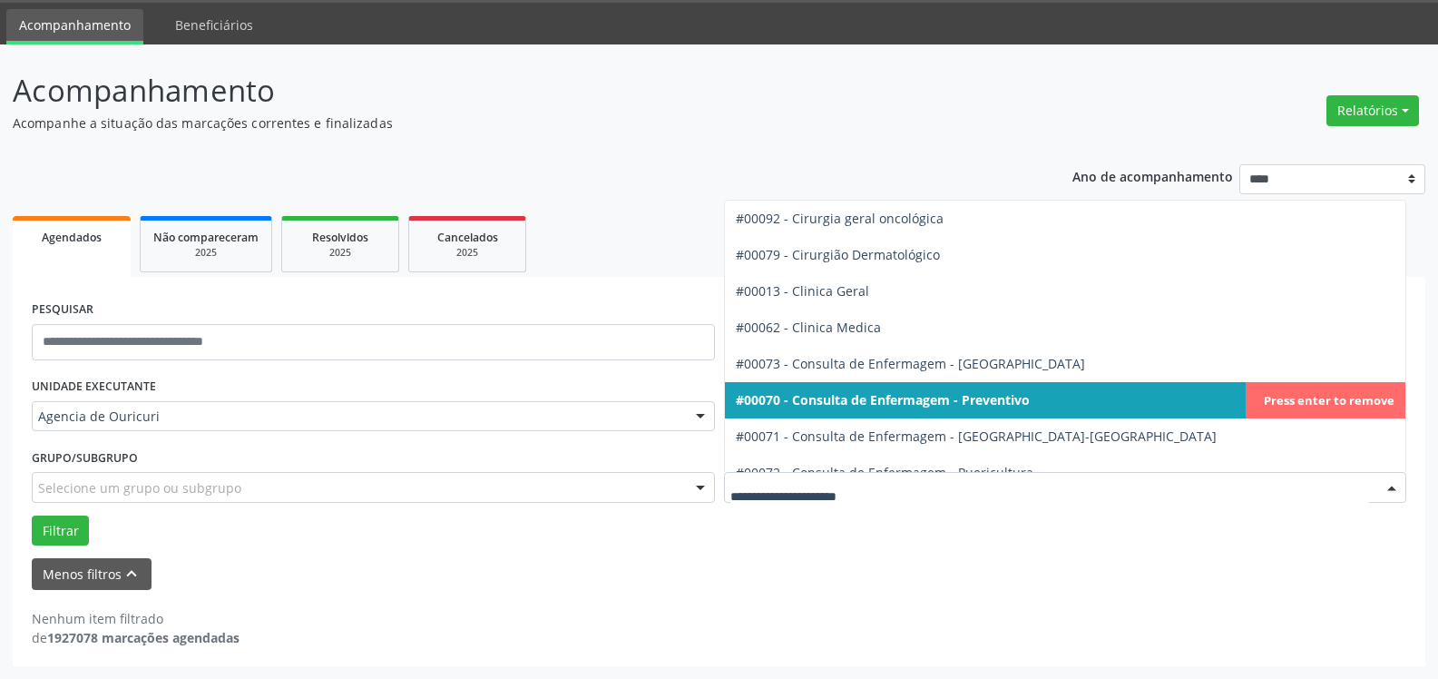
click at [973, 401] on span "#00070 - Consulta de Enfermagem - Preventivo" at bounding box center [883, 399] width 294 height 17
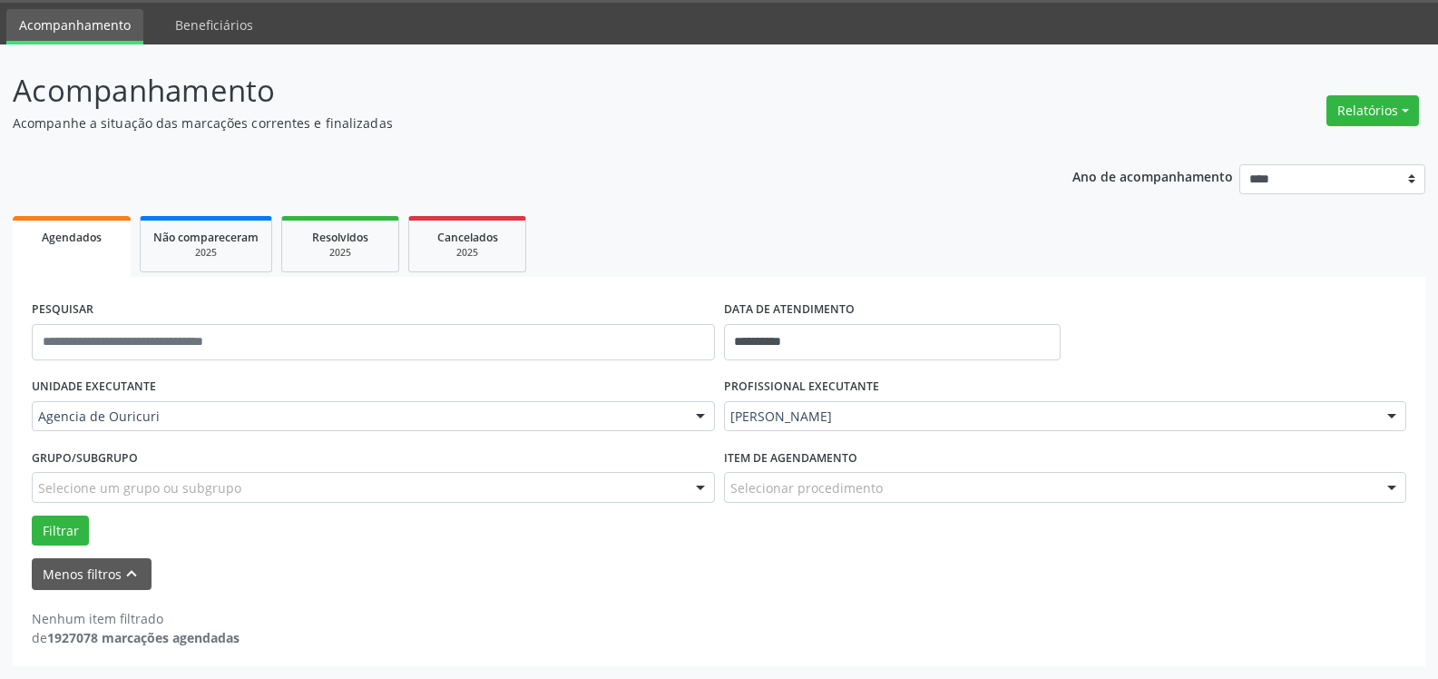
click at [973, 401] on div "[PERSON_NAME]" at bounding box center [1065, 416] width 683 height 31
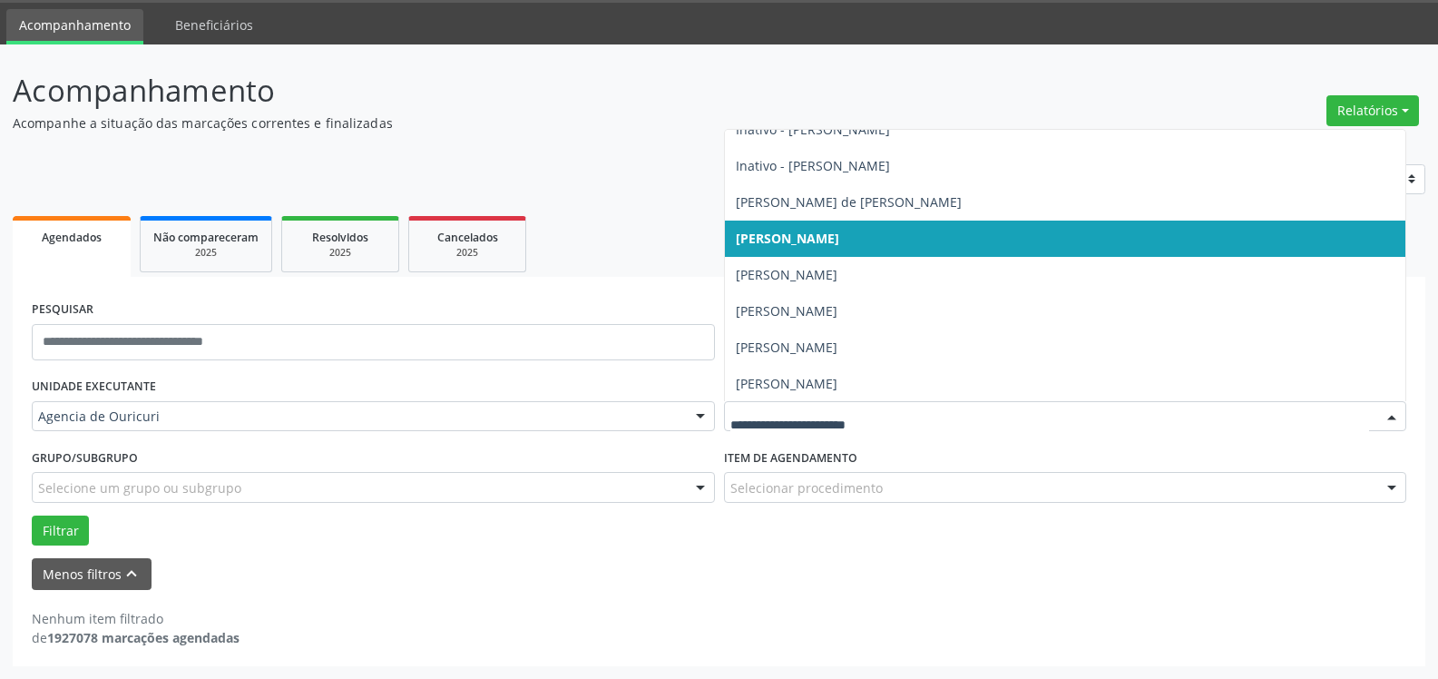
click at [822, 236] on span "[PERSON_NAME]" at bounding box center [787, 238] width 103 height 17
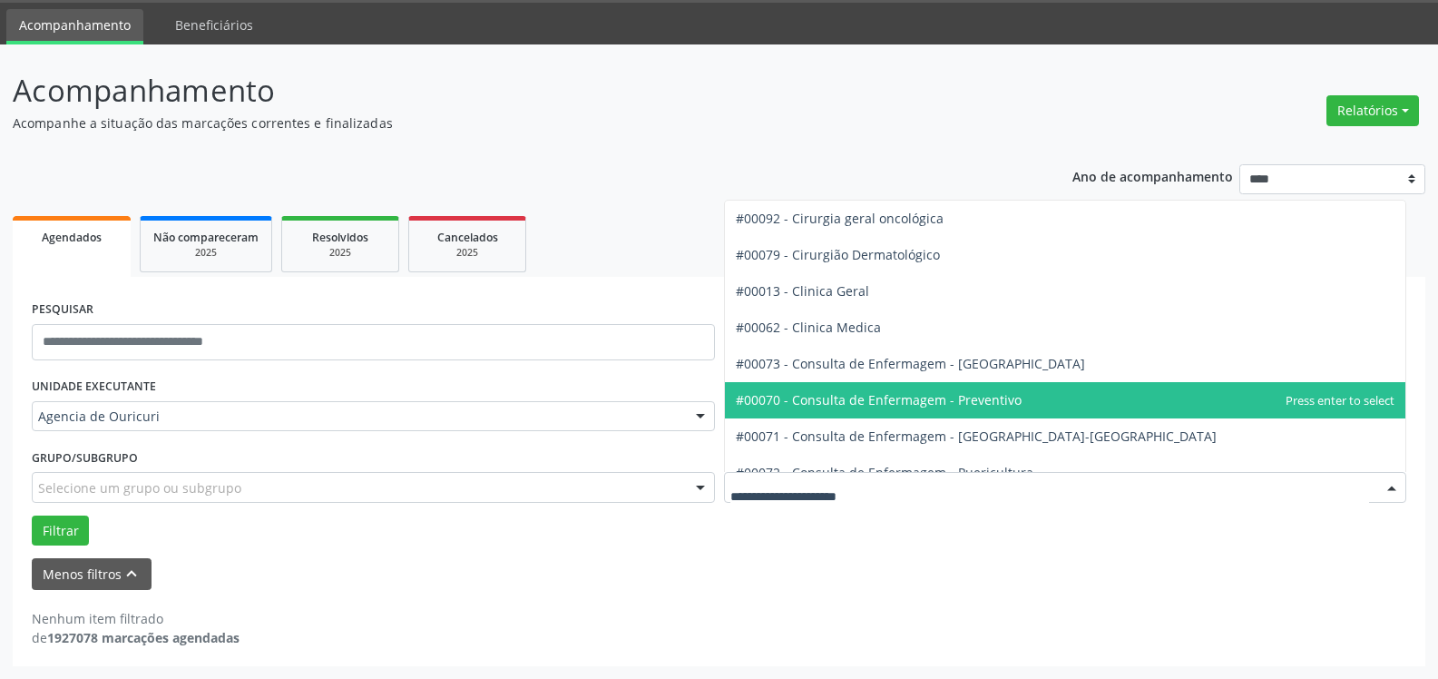
click at [868, 400] on span "#00070 - Consulta de Enfermagem - Preventivo" at bounding box center [879, 399] width 286 height 17
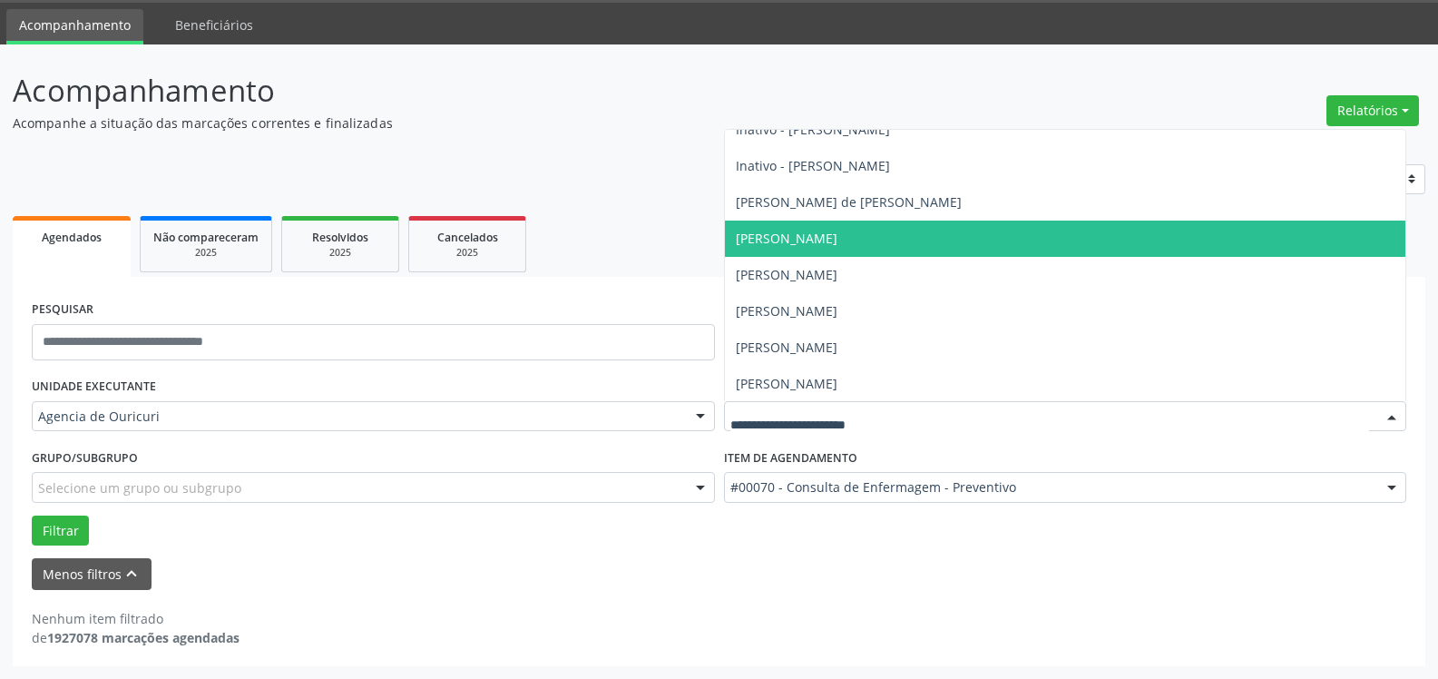
click at [862, 250] on span "[PERSON_NAME]" at bounding box center [1065, 238] width 681 height 36
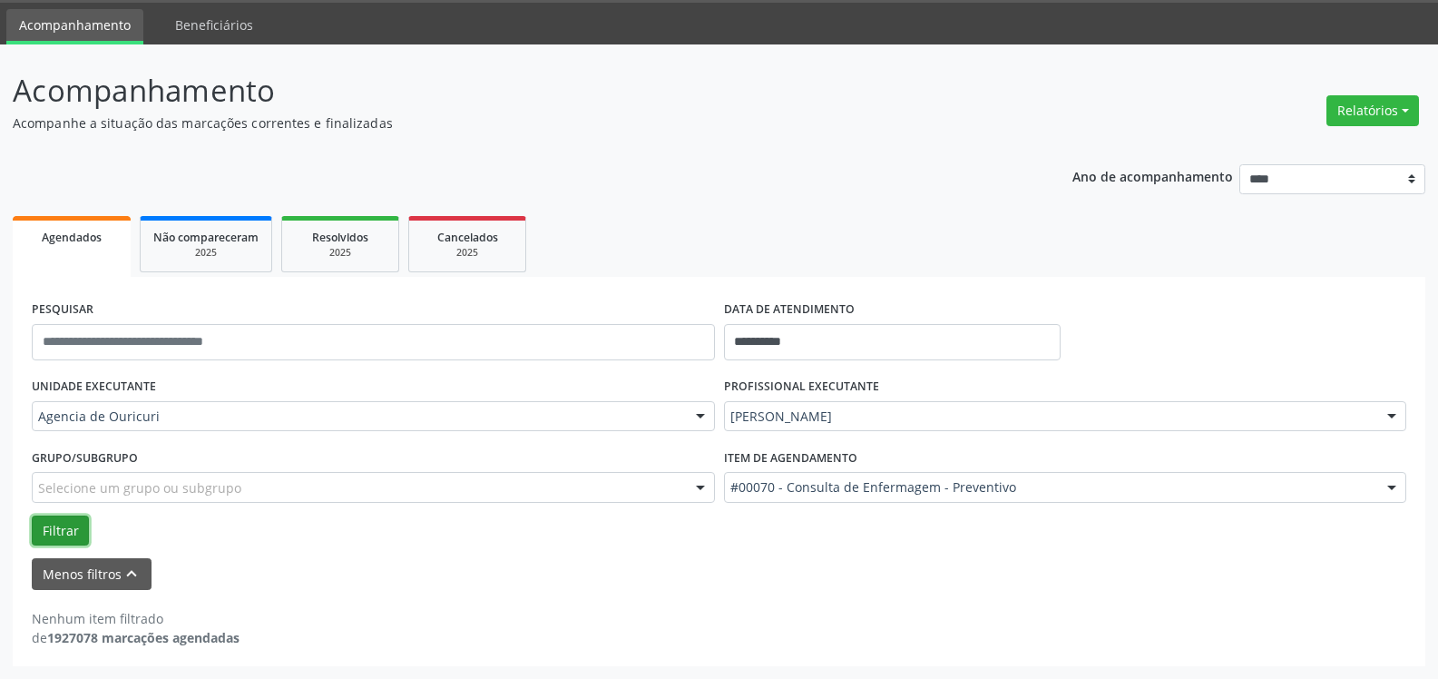
click at [55, 520] on button "Filtrar" at bounding box center [60, 530] width 57 height 31
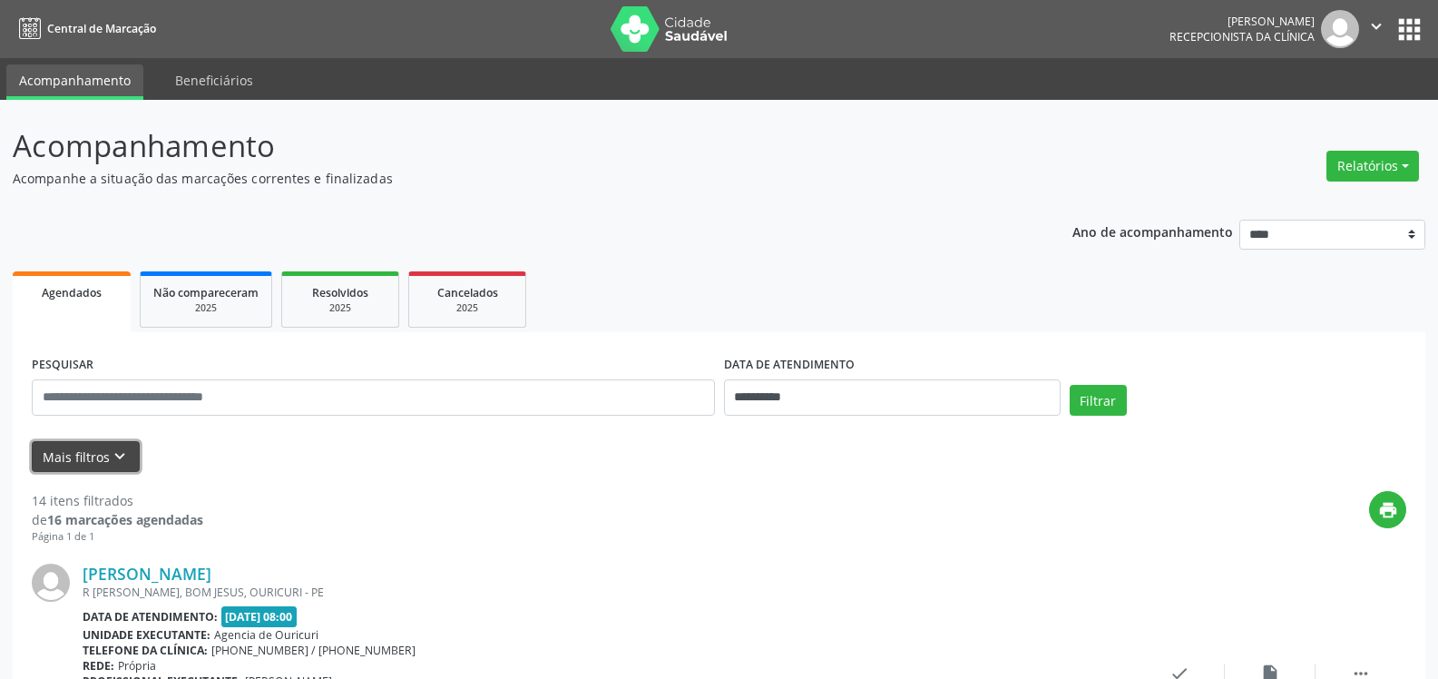
click at [120, 458] on icon "keyboard_arrow_down" at bounding box center [120, 456] width 20 height 20
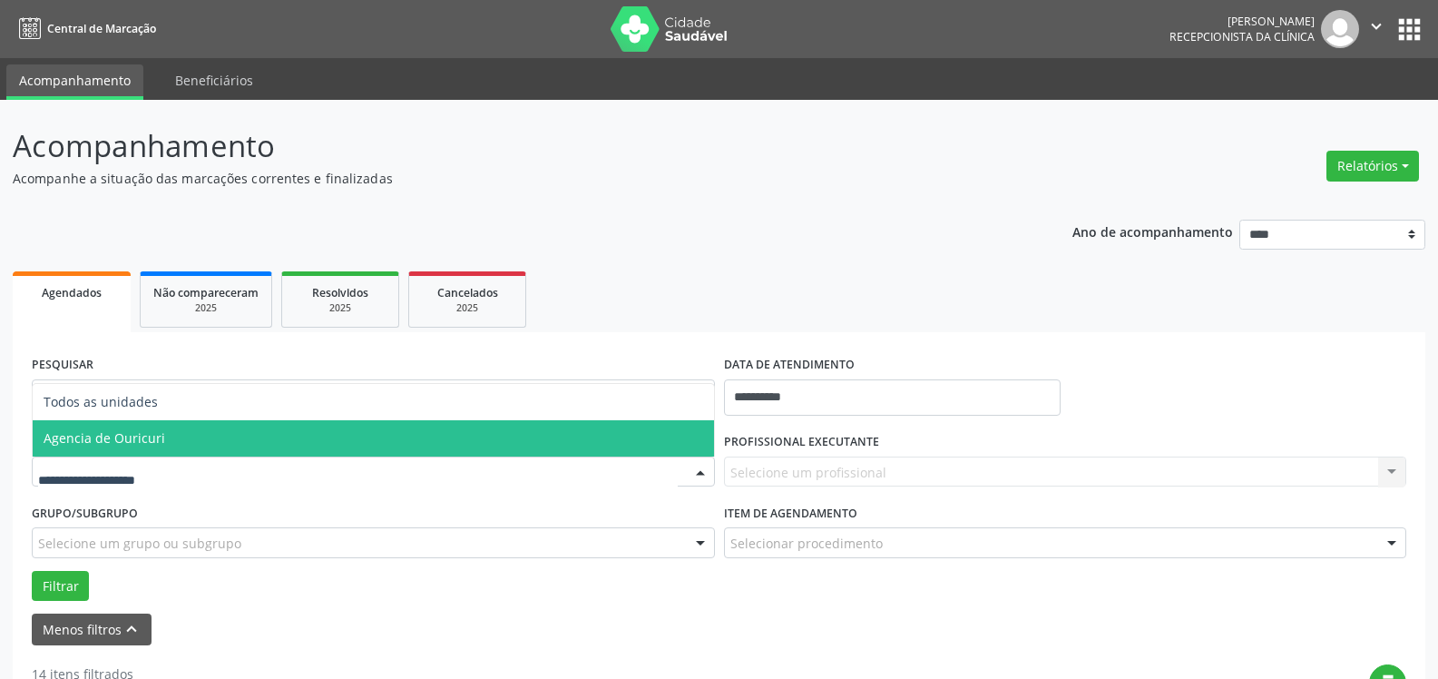
click at [169, 420] on span "Agencia de Ouricuri" at bounding box center [373, 438] width 681 height 36
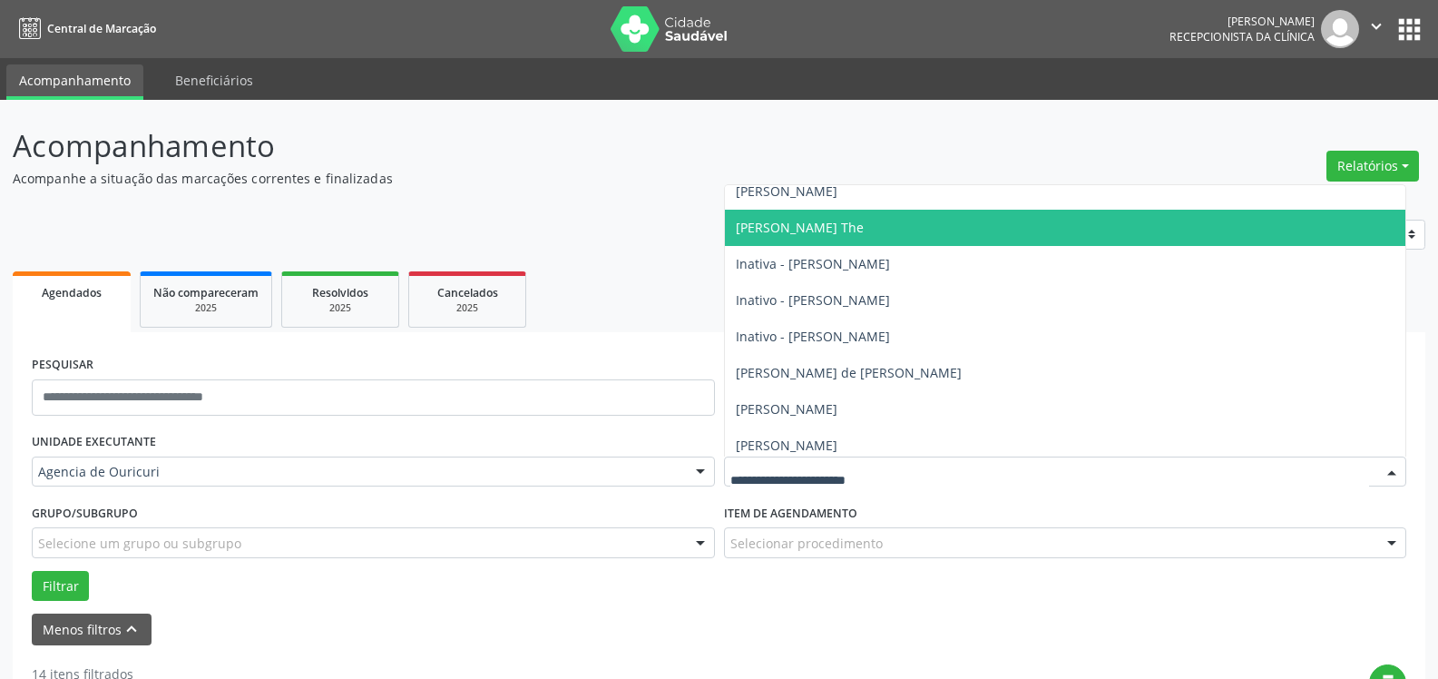
scroll to position [181, 0]
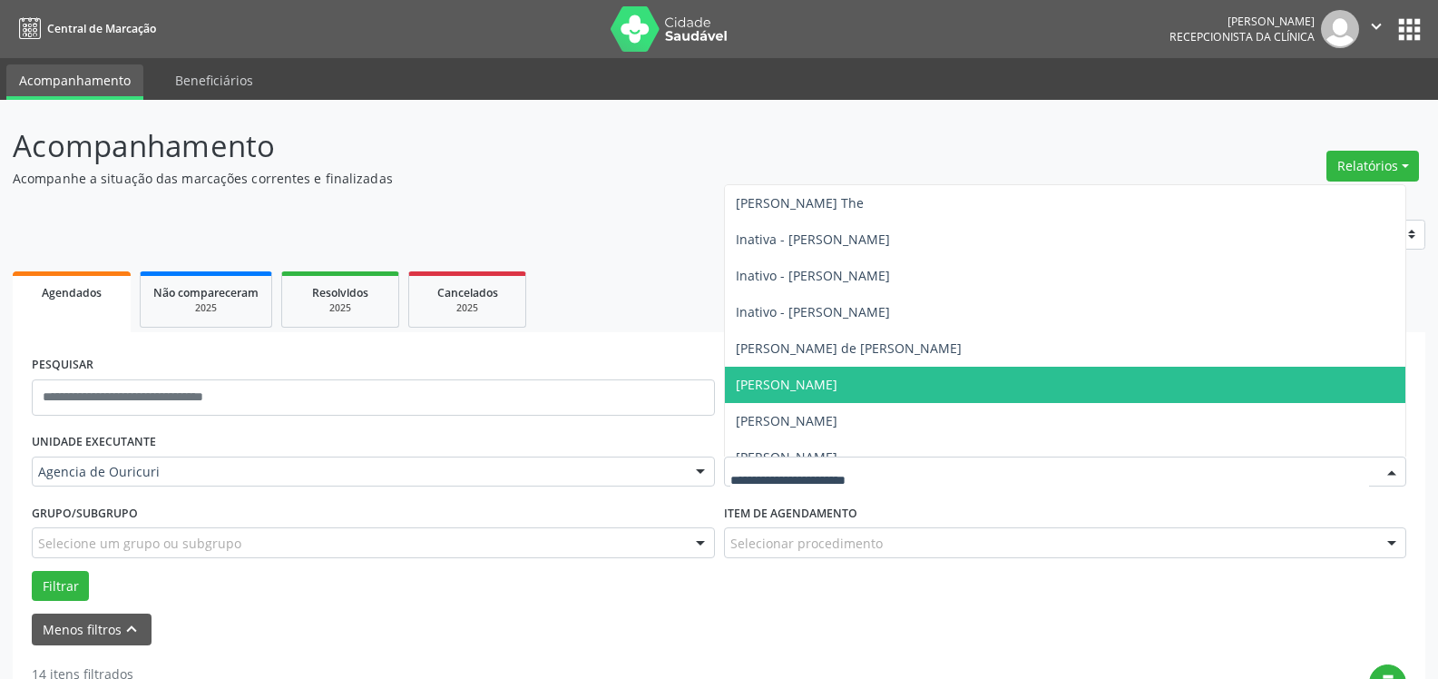
click at [798, 373] on span "[PERSON_NAME]" at bounding box center [1065, 385] width 681 height 36
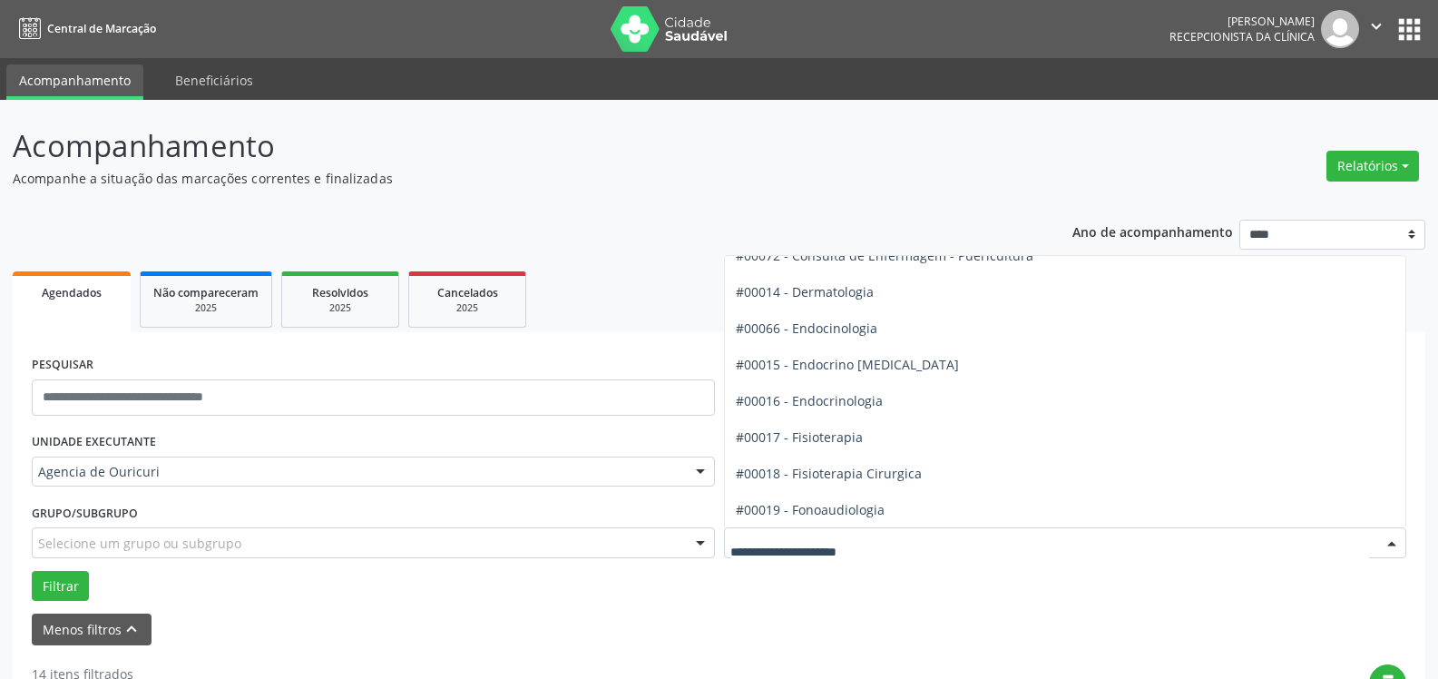
scroll to position [726, 0]
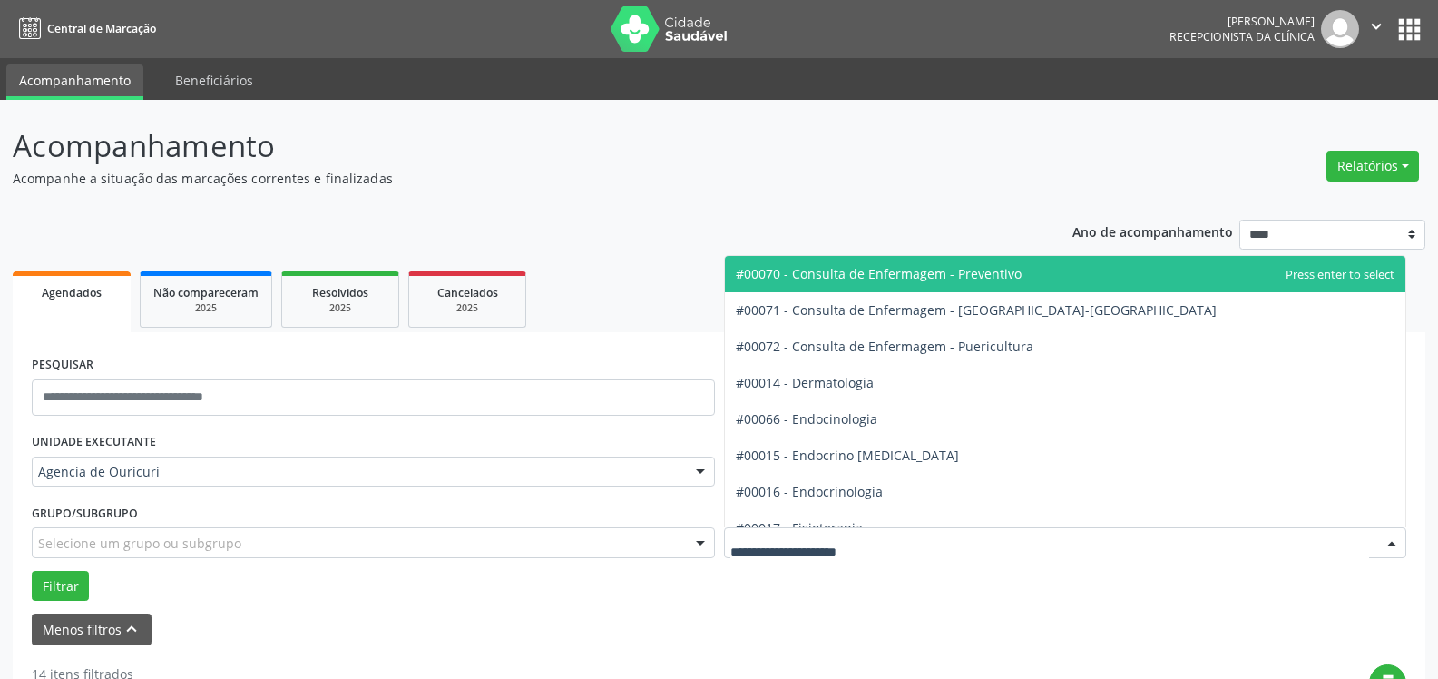
click at [971, 257] on span "#00070 - Consulta de Enfermagem - Preventivo" at bounding box center [1065, 274] width 681 height 36
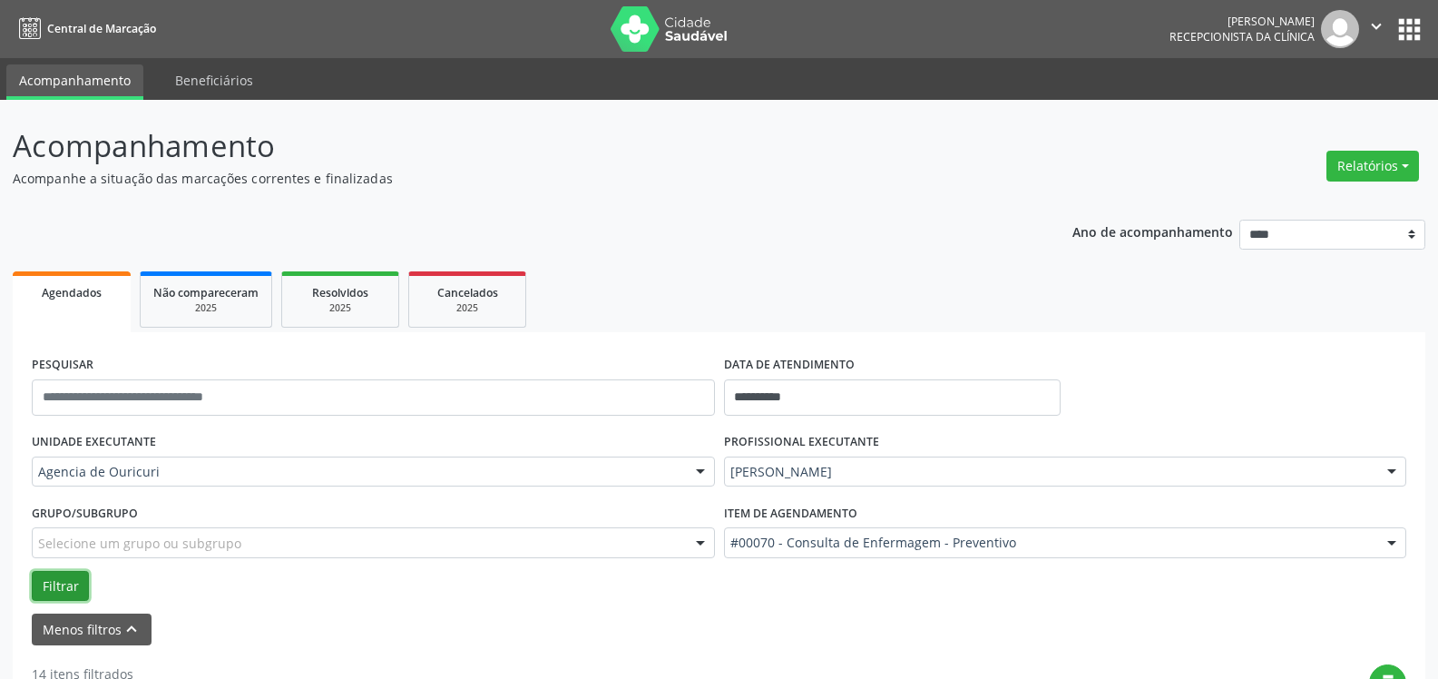
click at [54, 581] on button "Filtrar" at bounding box center [60, 586] width 57 height 31
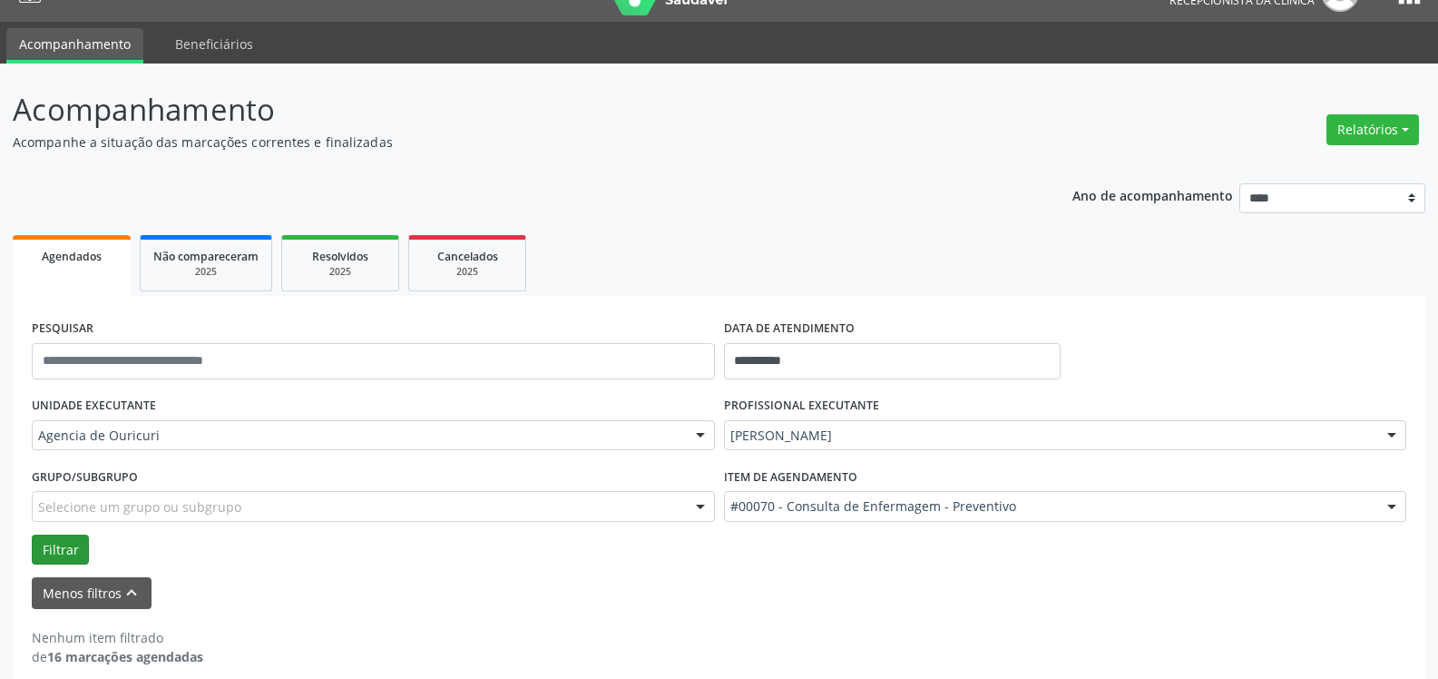
scroll to position [55, 0]
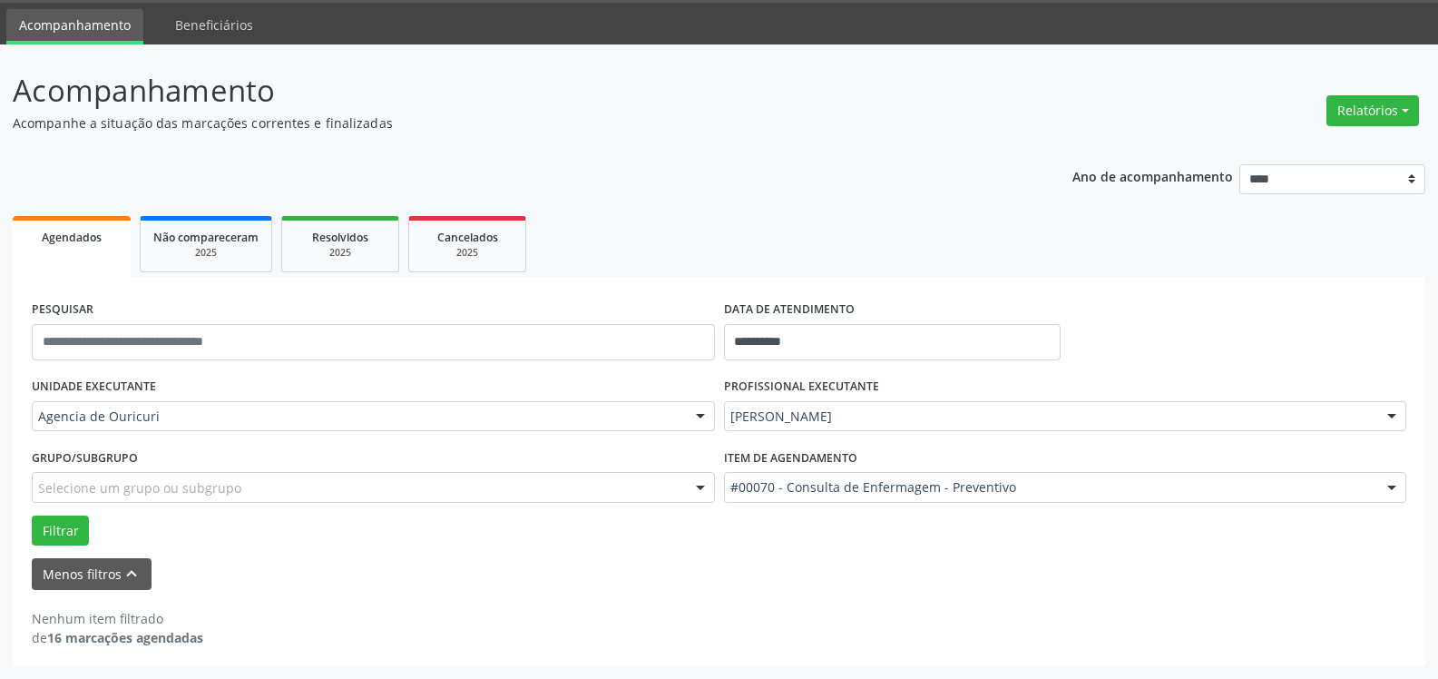
click at [876, 439] on div "PROFISSIONAL EXECUTANTE Jayana Oliveira Miranda Todos os profissionais Adelmo S…" at bounding box center [1066, 408] width 692 height 71
click at [888, 427] on div "[PERSON_NAME]" at bounding box center [1065, 416] width 683 height 31
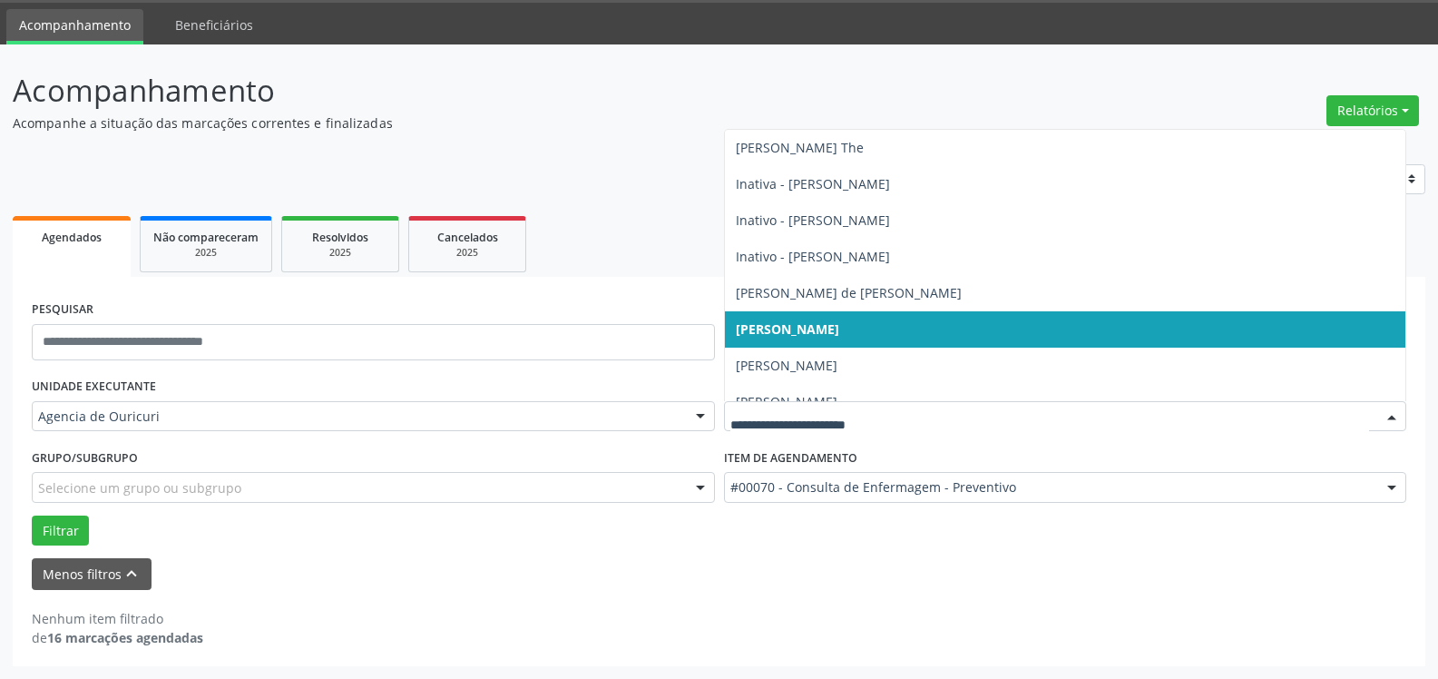
click at [839, 323] on span "[PERSON_NAME]" at bounding box center [787, 328] width 103 height 17
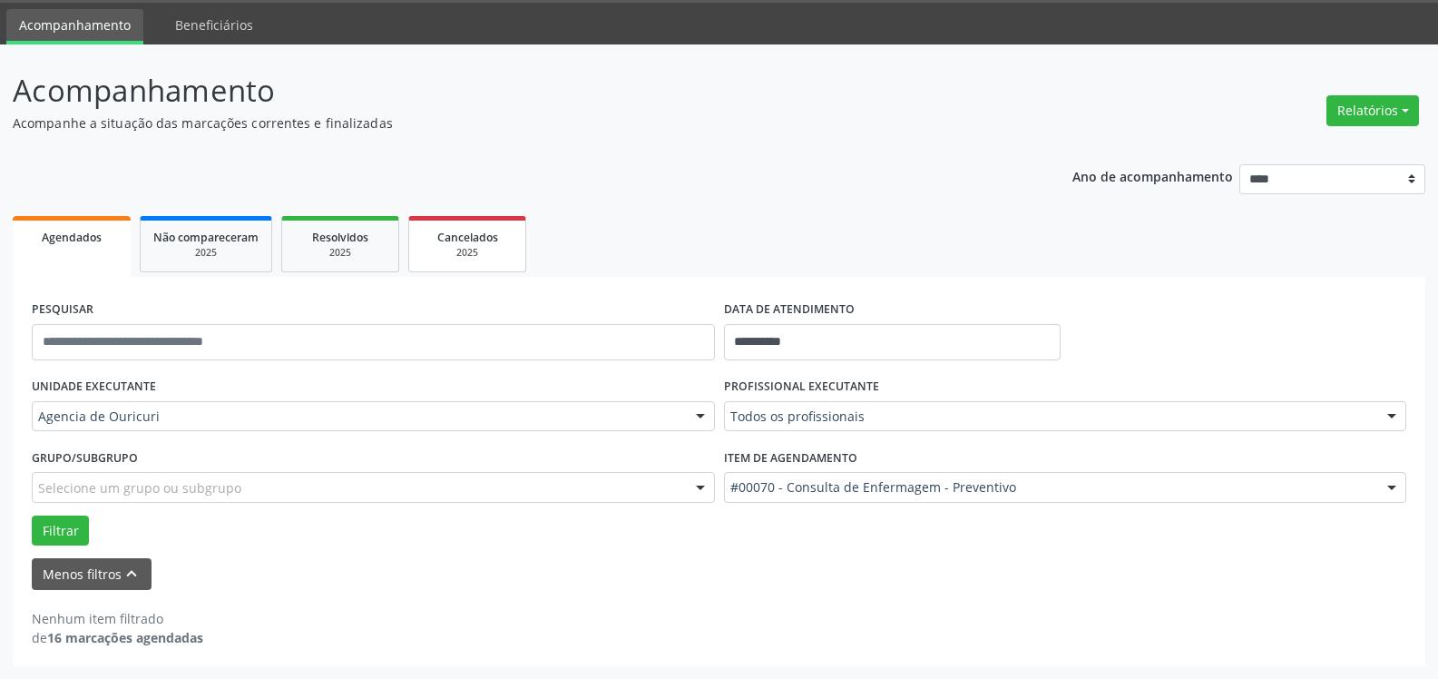
click at [450, 230] on span "Cancelados" at bounding box center [467, 237] width 61 height 15
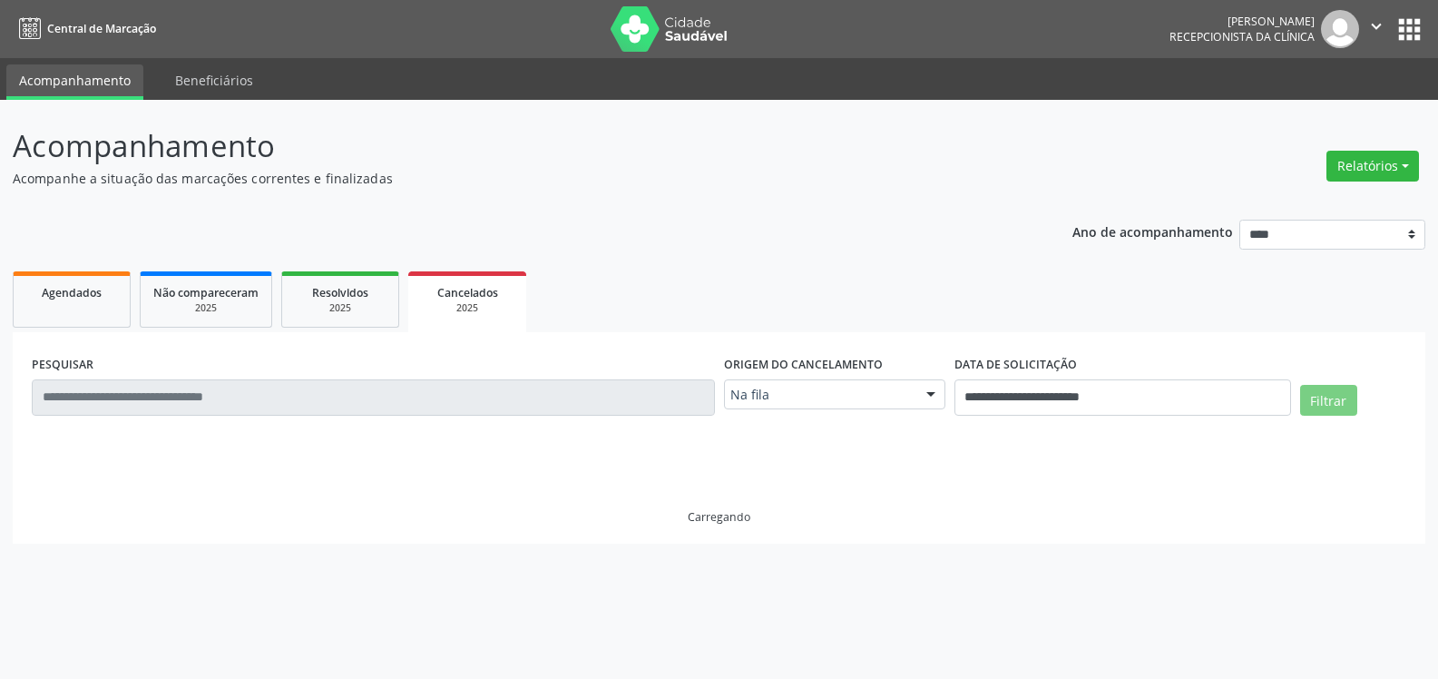
scroll to position [0, 0]
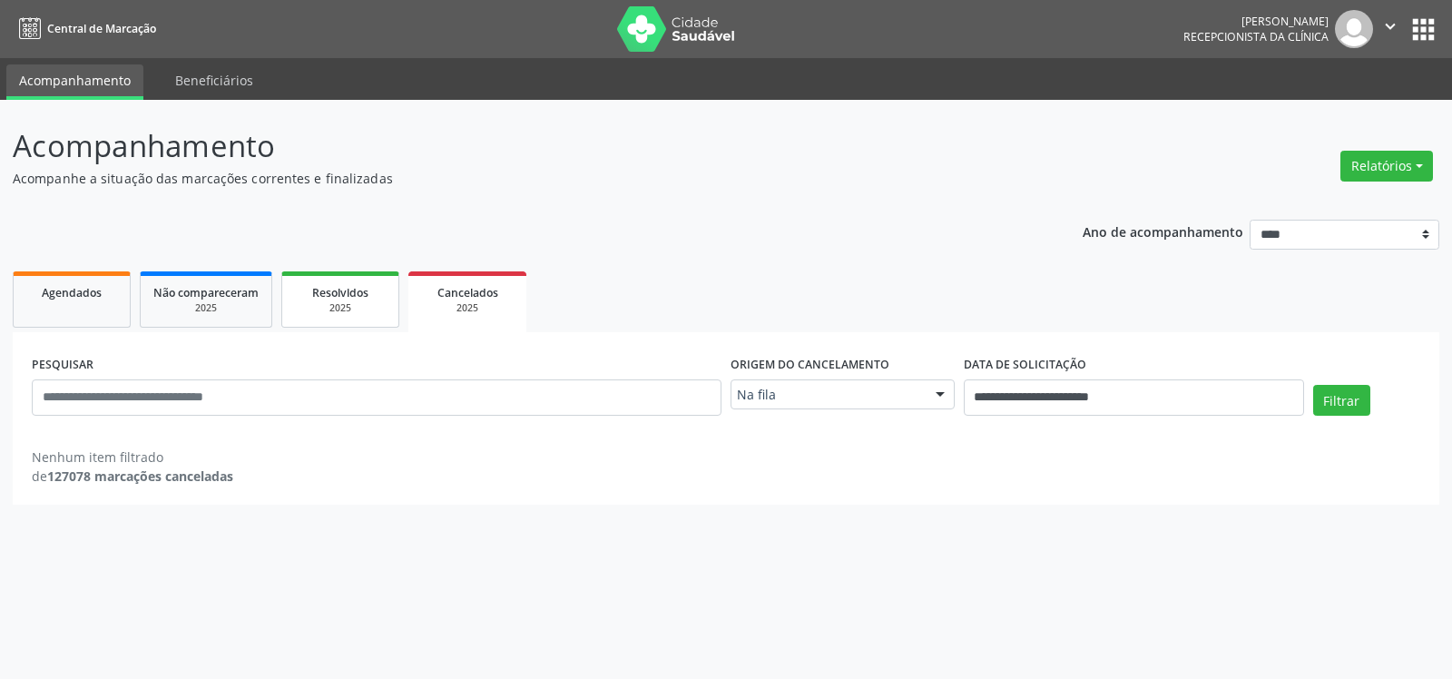
click at [344, 299] on span "Resolvidos" at bounding box center [340, 292] width 56 height 15
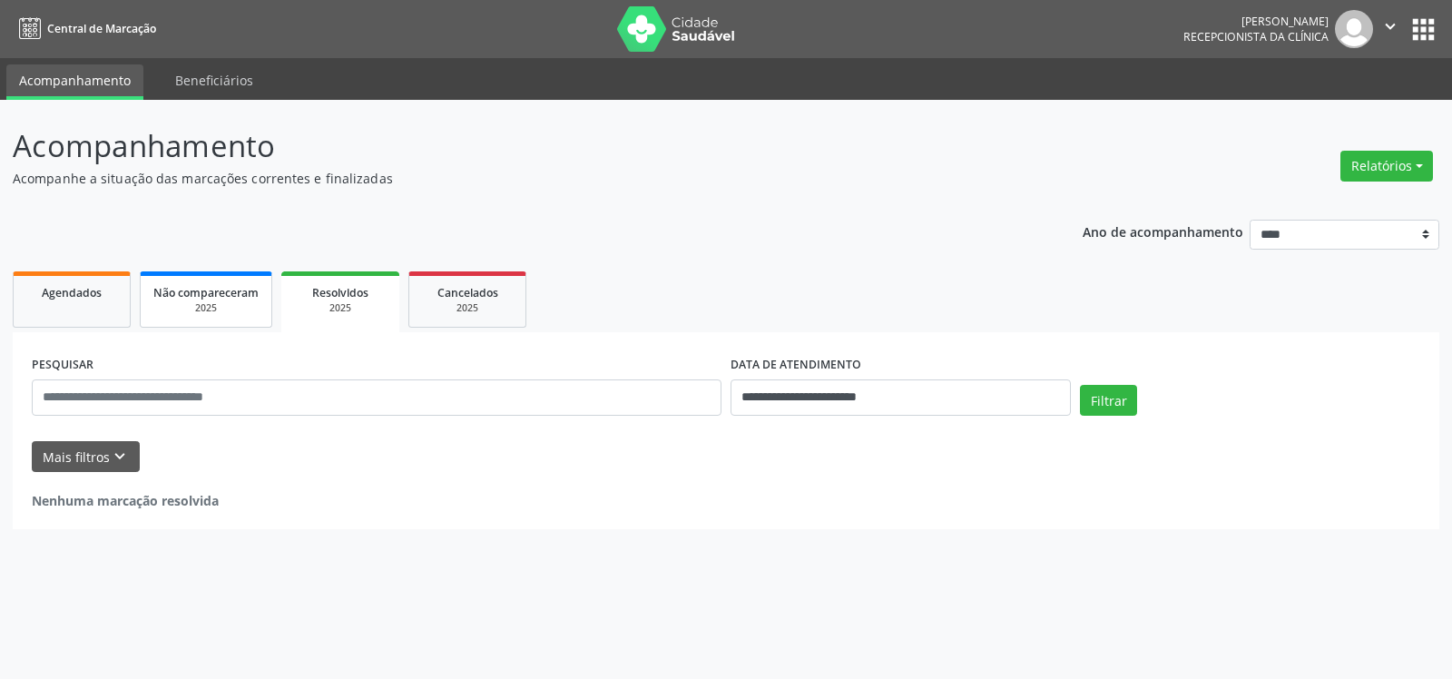
click at [227, 318] on link "Não compareceram 2025" at bounding box center [206, 299] width 132 height 56
click at [101, 302] on link "Agendados" at bounding box center [72, 299] width 118 height 56
click at [191, 77] on link "Beneficiários" at bounding box center [213, 80] width 103 height 32
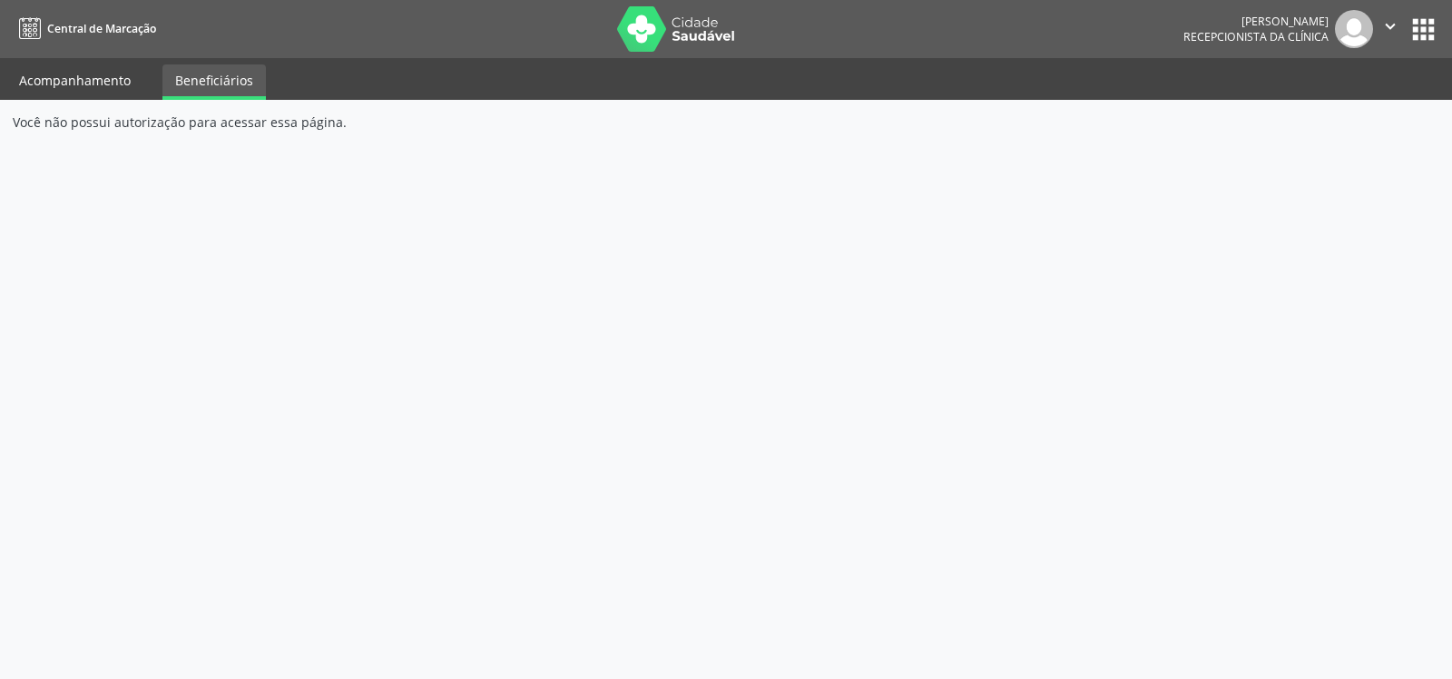
click at [97, 76] on link "Acompanhamento" at bounding box center [74, 80] width 137 height 32
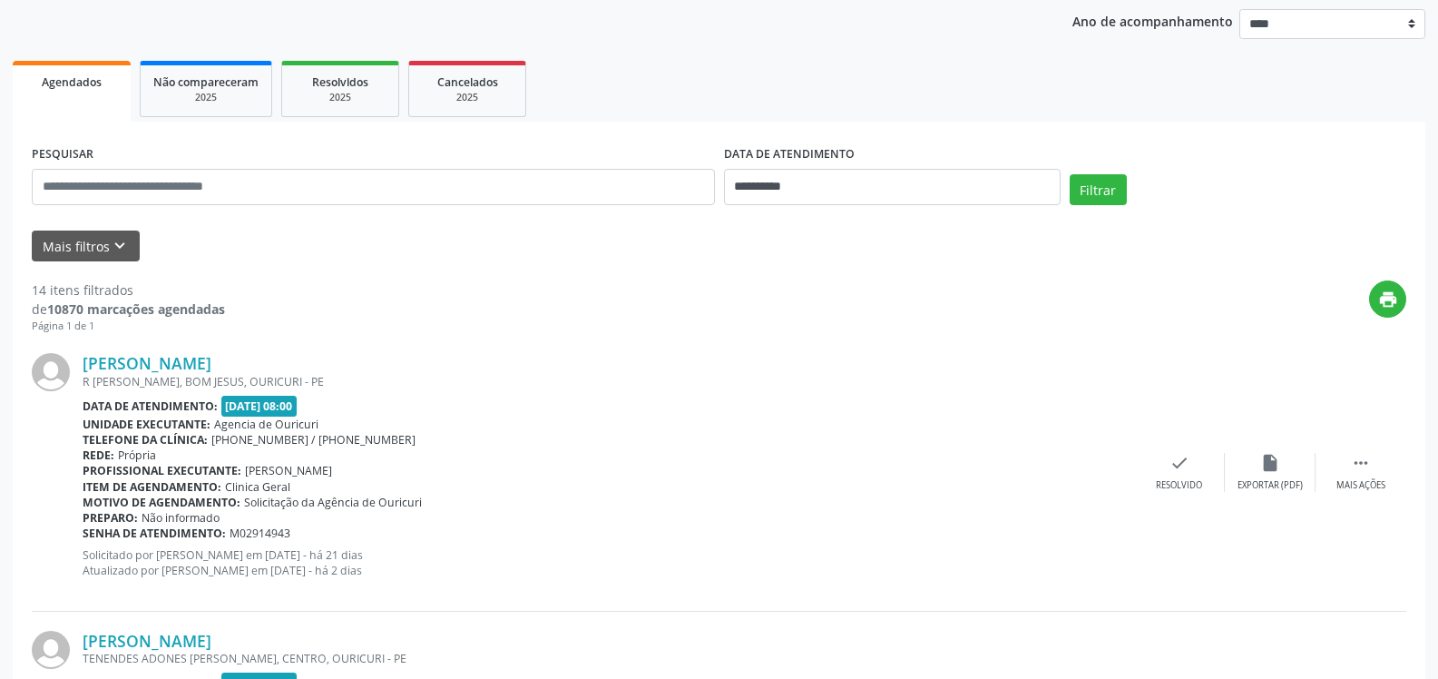
scroll to position [91, 0]
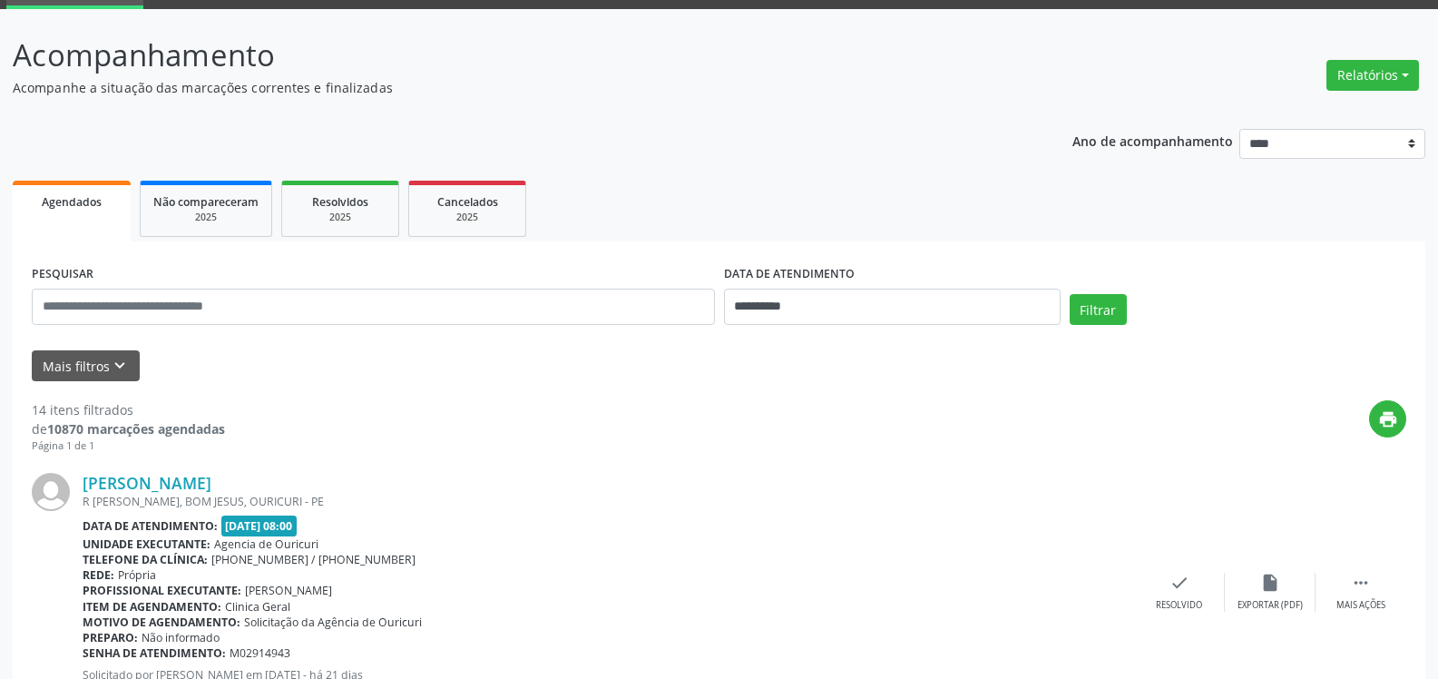
click at [1136, 122] on div "Ano de acompanhamento **** **** **** **** ****" at bounding box center [1248, 146] width 353 height 61
drag, startPoint x: 1136, startPoint y: 122, endPoint x: 1141, endPoint y: 130, distance: 9.8
click at [1136, 122] on div "Ano de acompanhamento **** **** **** **** ****" at bounding box center [1248, 146] width 353 height 61
click at [1228, 75] on header "Acompanhamento Acompanhe a situação das marcações correntes e finalizadas Relat…" at bounding box center [719, 65] width 1413 height 64
